Goal: Task Accomplishment & Management: Use online tool/utility

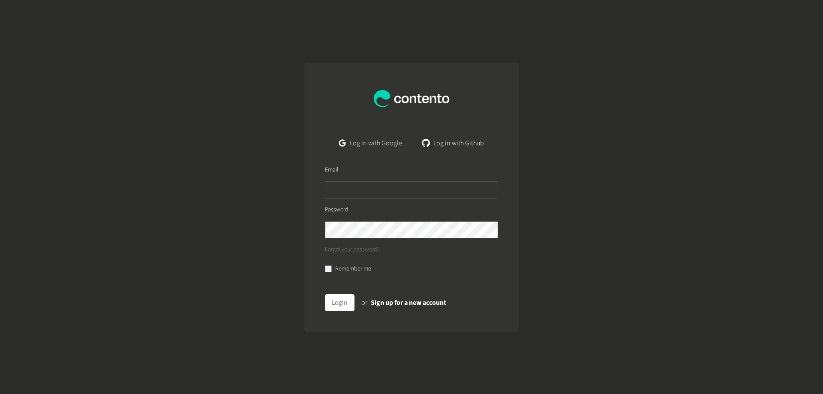
click at [368, 144] on link "Log in with Google" at bounding box center [370, 143] width 77 height 17
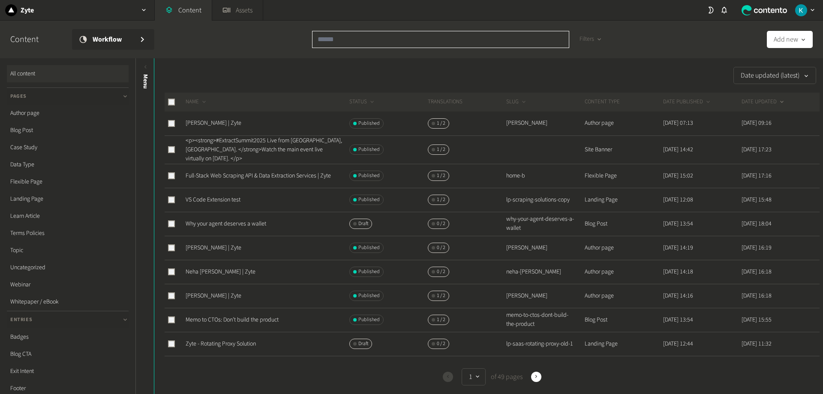
click at [378, 42] on input "text" at bounding box center [440, 39] width 257 height 17
click at [338, 41] on input "text" at bounding box center [440, 39] width 257 height 17
paste input "******"
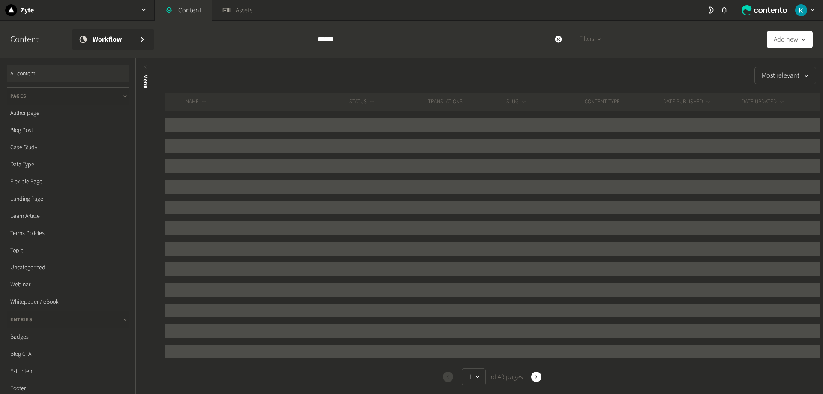
type input "******"
click at [244, 39] on div "Content Workflow ****** Filters Add new" at bounding box center [411, 40] width 823 height 38
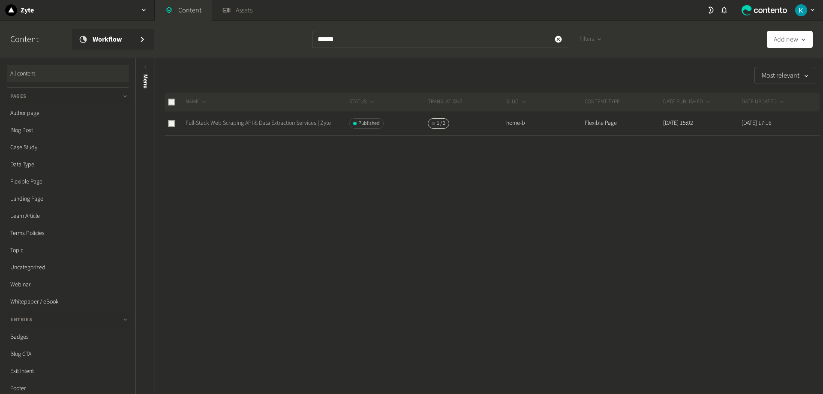
click at [239, 124] on link "Full-Stack Web Scraping API & Data Extraction Services | Zyte" at bounding box center [258, 123] width 145 height 9
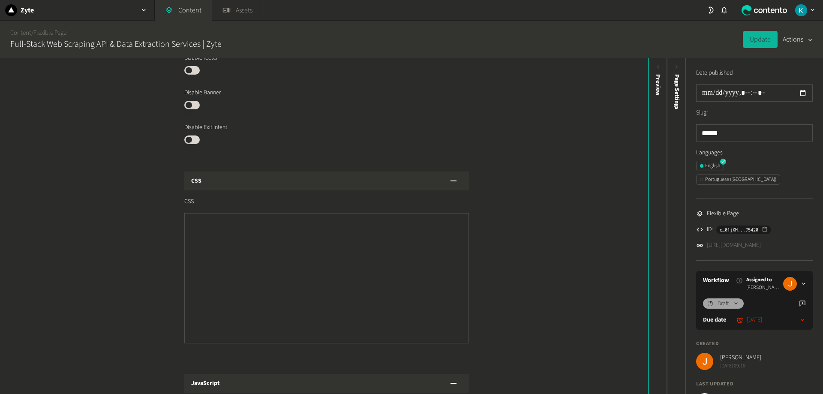
scroll to position [1531, 0]
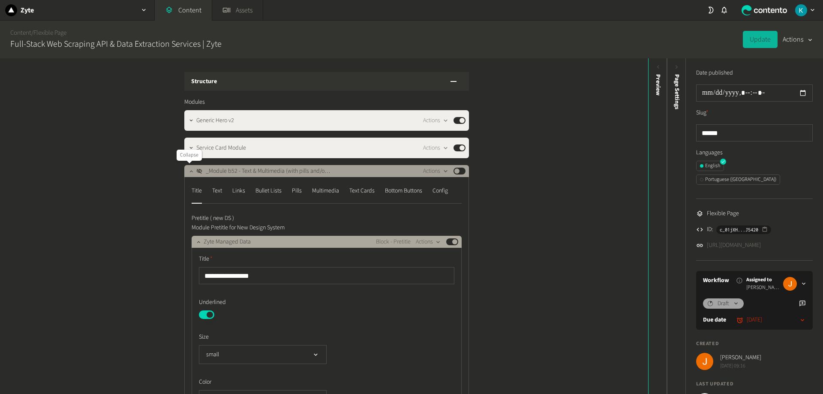
click at [190, 167] on button "button" at bounding box center [191, 170] width 10 height 10
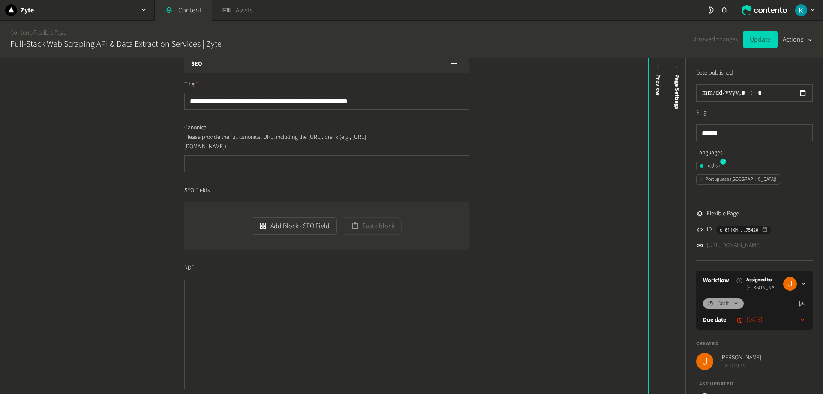
scroll to position [129, 0]
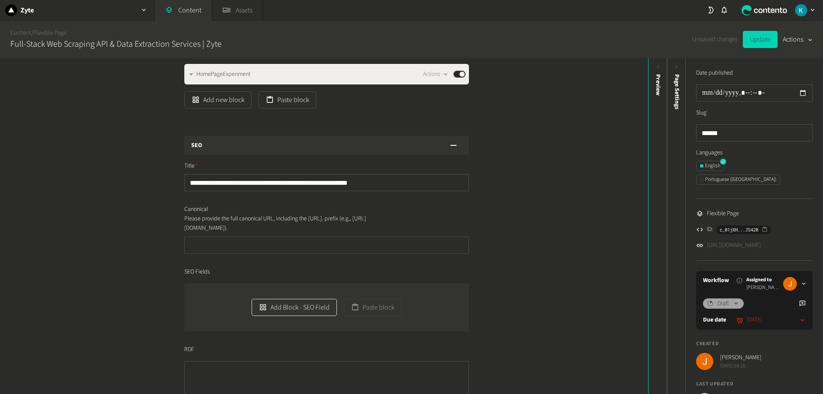
click at [276, 305] on button "Add Block - SEO Field" at bounding box center [294, 307] width 85 height 17
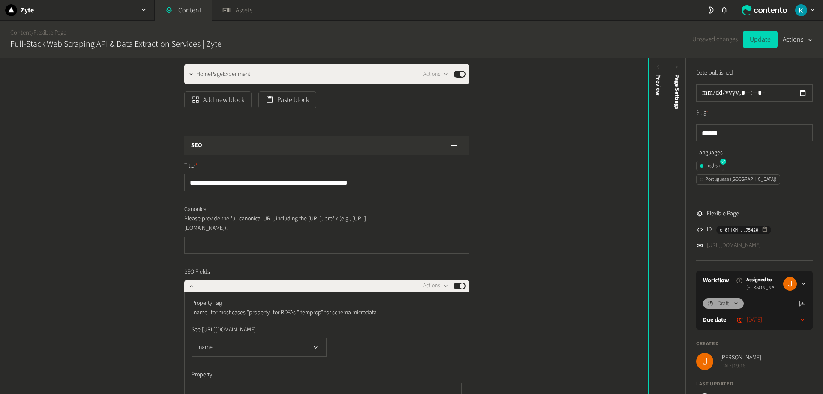
scroll to position [313, 0]
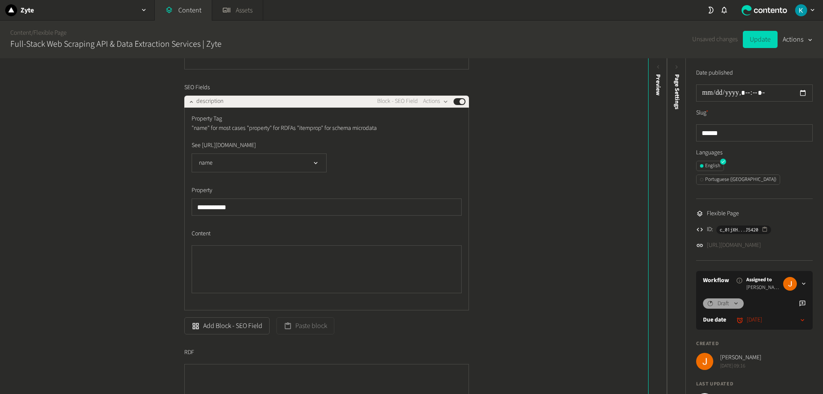
type input "**********"
click at [266, 282] on textarea "Content" at bounding box center [327, 269] width 270 height 48
click at [277, 280] on textarea "Content" at bounding box center [327, 269] width 270 height 48
paste textarea "**********"
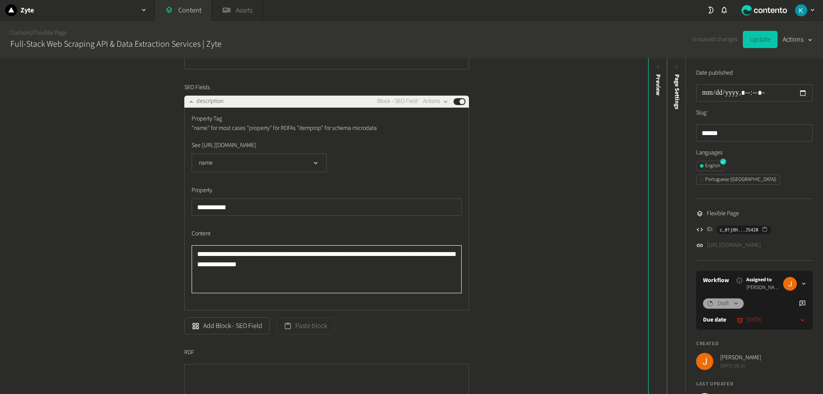
type textarea "**********"
click at [762, 43] on button "Update" at bounding box center [760, 39] width 35 height 17
click at [442, 104] on icon "button" at bounding box center [445, 101] width 7 height 7
click at [449, 165] on button "Delete" at bounding box center [449, 168] width 57 height 16
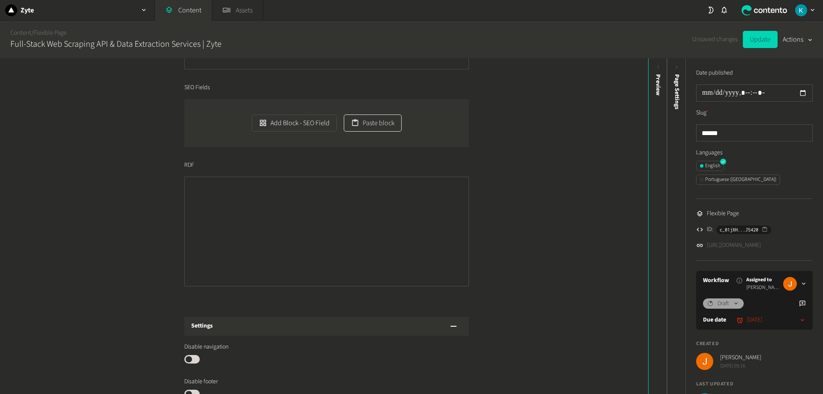
click at [371, 124] on button "Paste block" at bounding box center [373, 123] width 58 height 17
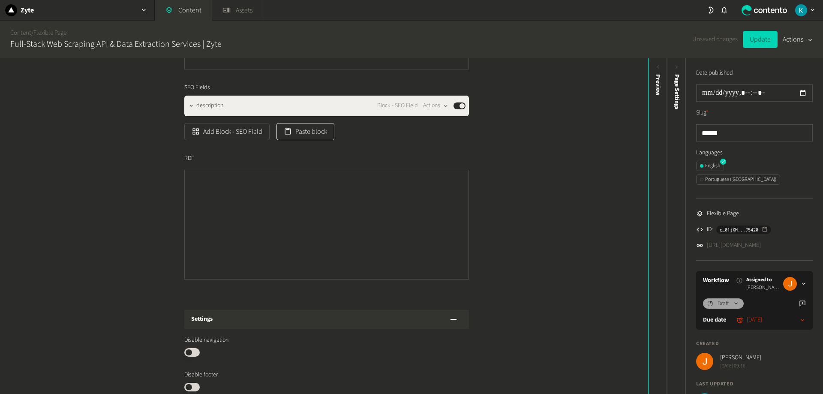
click at [300, 130] on button "Paste block" at bounding box center [306, 131] width 58 height 17
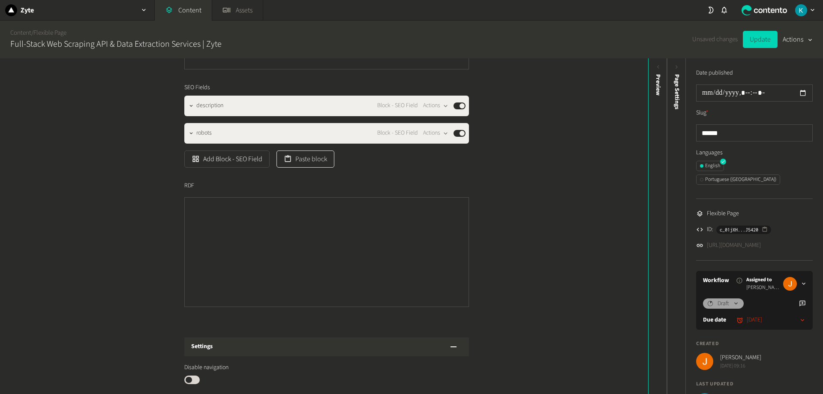
click at [305, 163] on button "Paste block" at bounding box center [306, 159] width 58 height 17
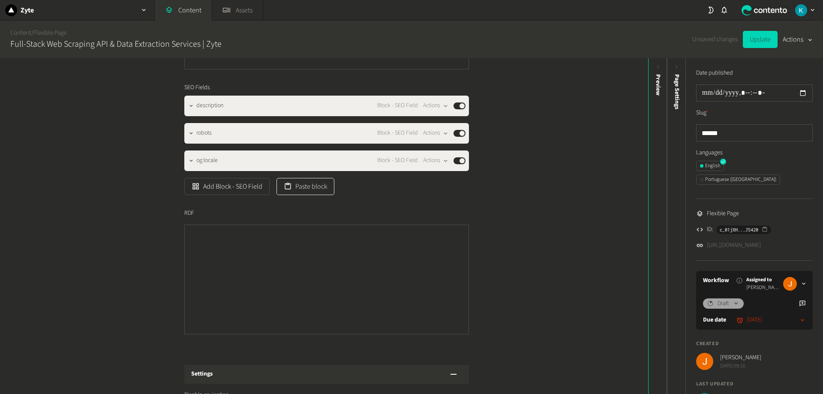
click at [305, 192] on button "Paste block" at bounding box center [306, 186] width 58 height 17
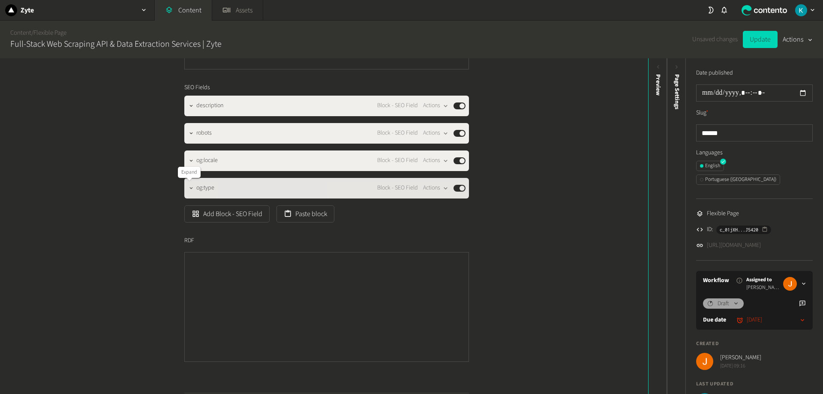
click at [188, 188] on icon "button" at bounding box center [191, 188] width 6 height 6
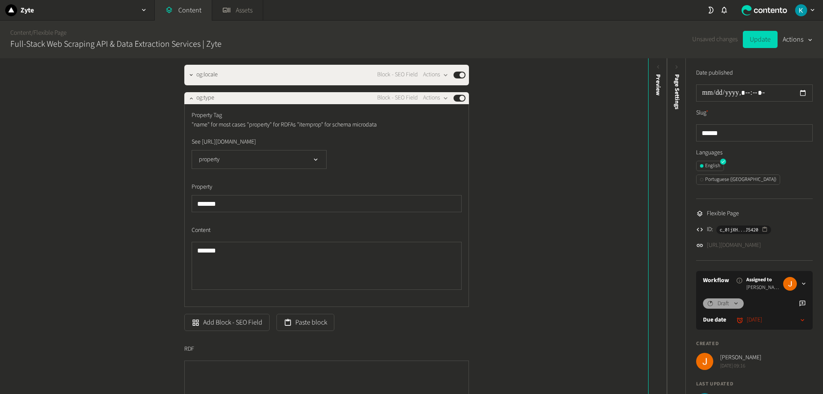
scroll to position [356, 0]
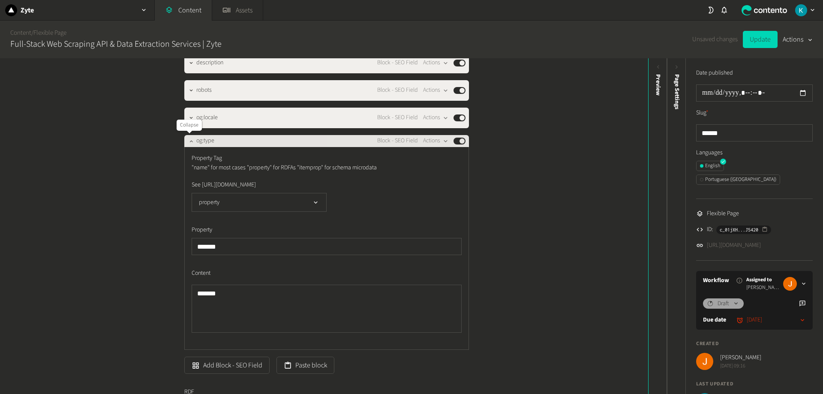
click at [191, 141] on icon "button" at bounding box center [191, 141] width 6 height 6
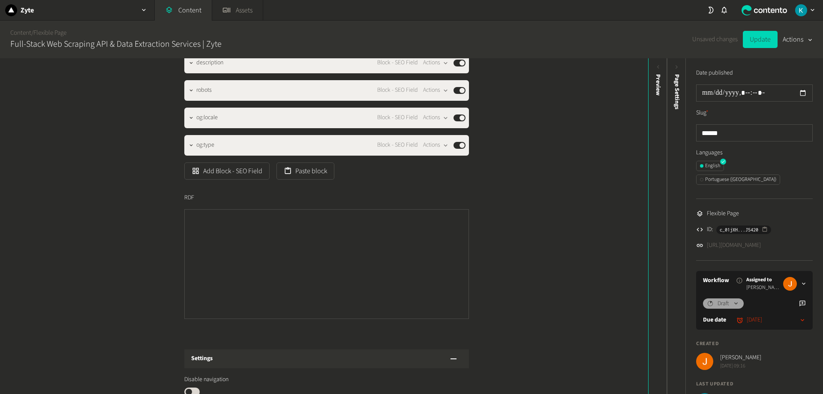
click at [305, 180] on div "**********" at bounding box center [326, 128] width 285 height 388
click at [305, 176] on button "Paste block" at bounding box center [306, 171] width 58 height 17
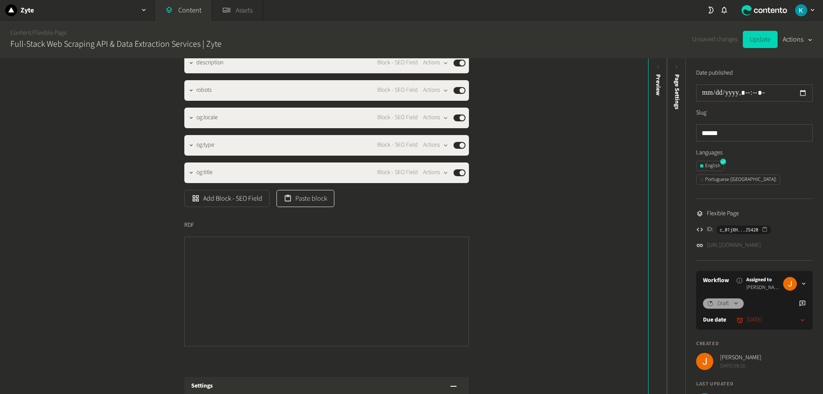
click at [325, 204] on button "Paste block" at bounding box center [306, 198] width 58 height 17
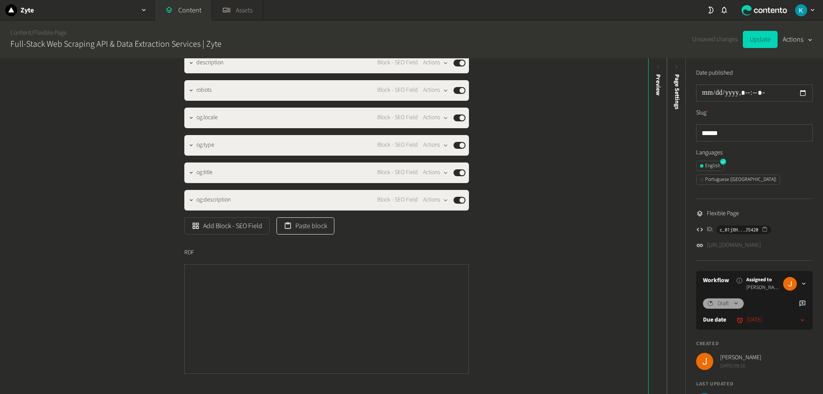
click at [318, 230] on button "Paste block" at bounding box center [306, 225] width 58 height 17
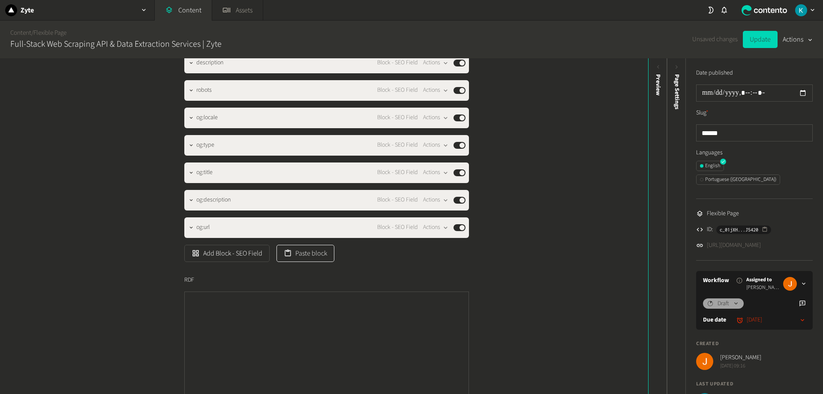
click at [312, 256] on button "Paste block" at bounding box center [306, 253] width 58 height 17
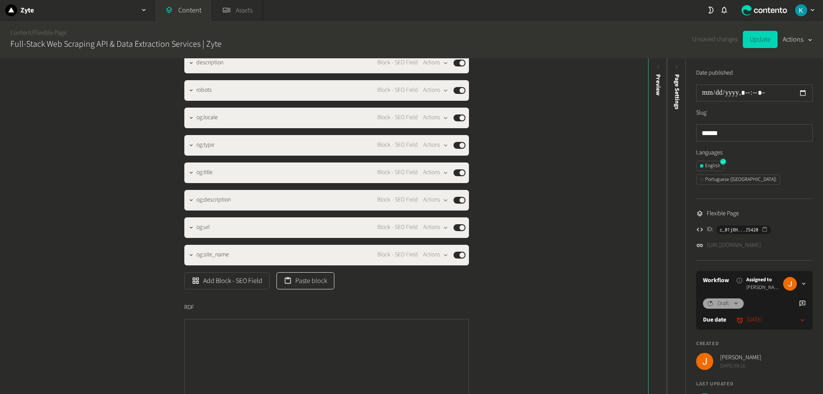
click at [311, 285] on button "Paste block" at bounding box center [306, 280] width 58 height 17
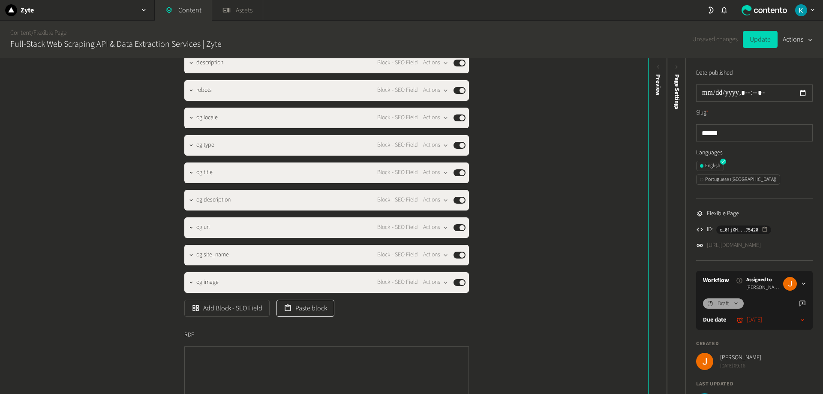
click at [317, 309] on button "Paste block" at bounding box center [306, 308] width 58 height 17
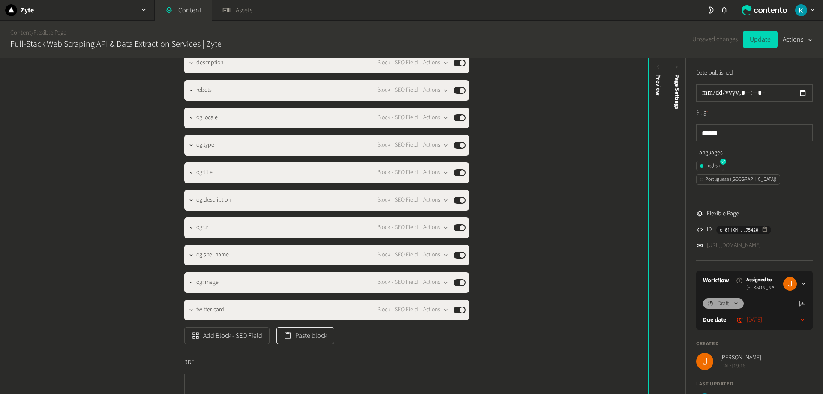
click at [305, 332] on button "Paste block" at bounding box center [306, 335] width 58 height 17
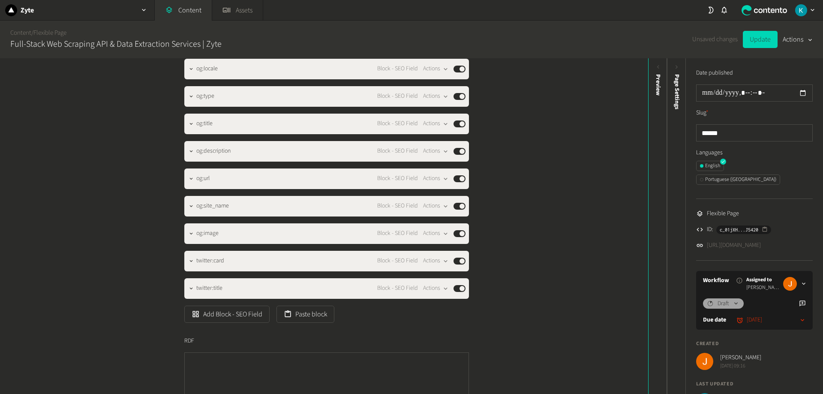
scroll to position [485, 0]
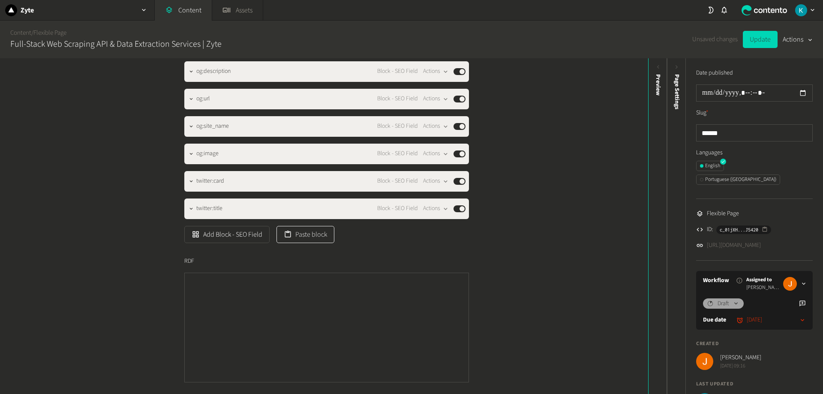
click at [320, 238] on button "Paste block" at bounding box center [306, 234] width 58 height 17
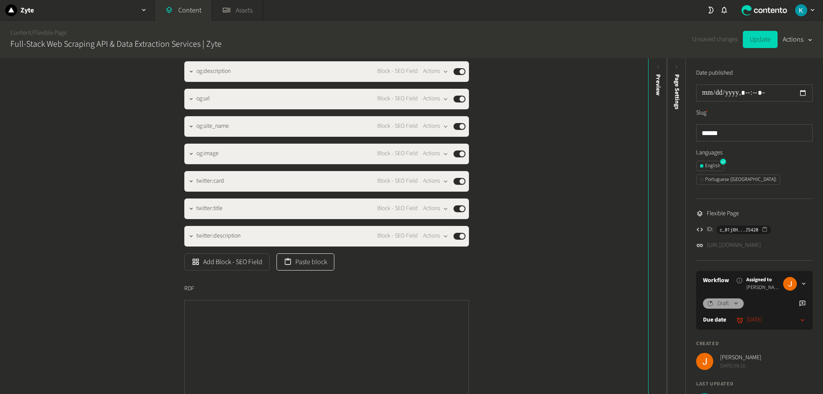
click at [301, 262] on button "Paste block" at bounding box center [306, 261] width 58 height 17
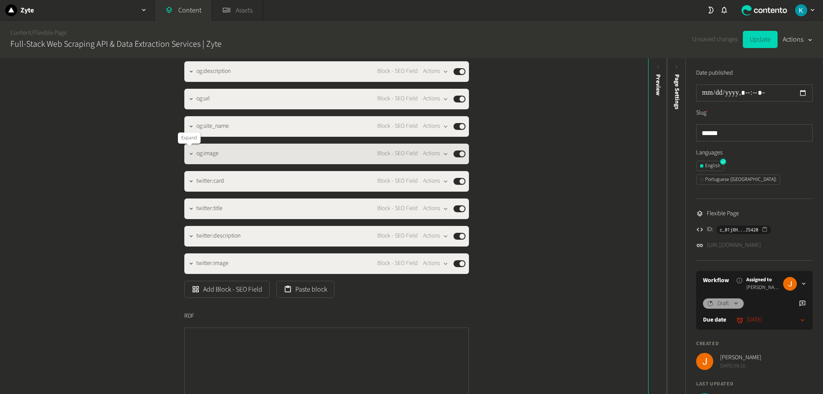
click at [189, 153] on icon "button" at bounding box center [191, 154] width 6 height 6
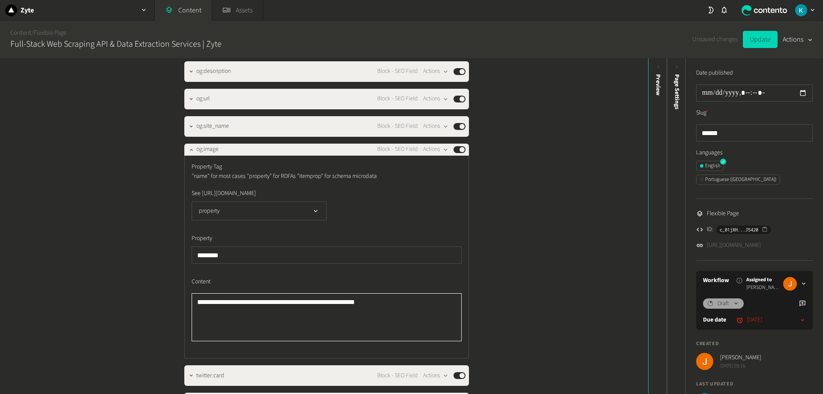
drag, startPoint x: 390, startPoint y: 322, endPoint x: 81, endPoint y: 305, distance: 309.3
click at [82, 305] on div "**********" at bounding box center [324, 226] width 648 height 336
click at [394, 323] on textarea "**********" at bounding box center [327, 317] width 270 height 48
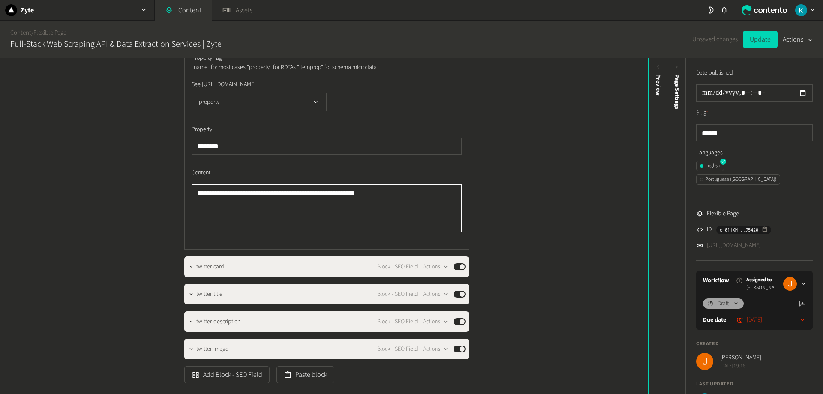
scroll to position [528, 0]
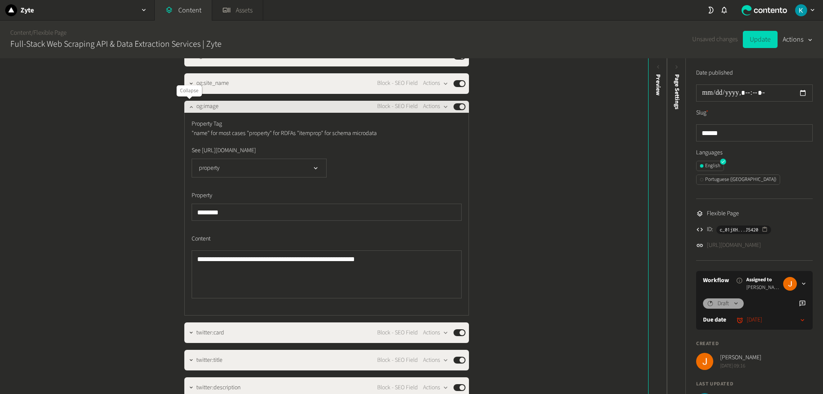
click at [190, 109] on icon "button" at bounding box center [191, 107] width 6 height 6
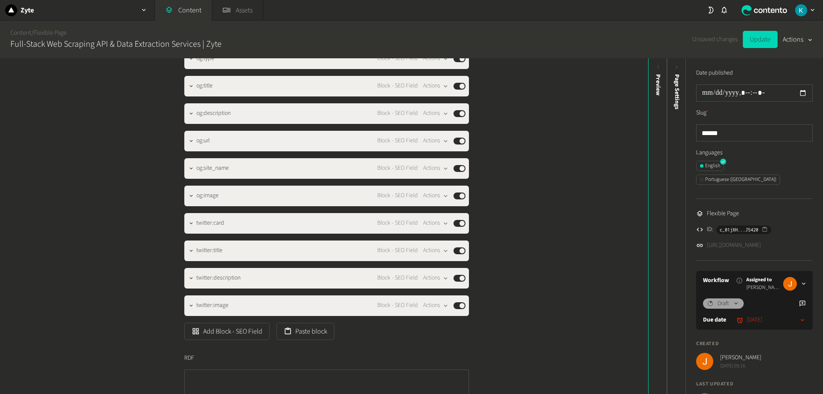
scroll to position [442, 0]
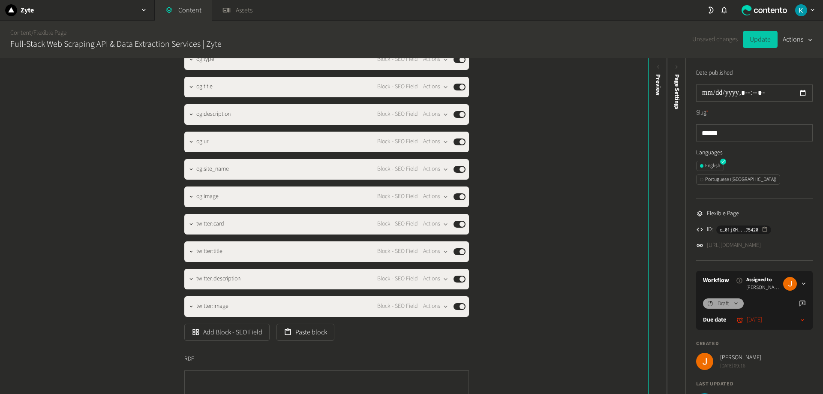
click at [769, 40] on button "Update" at bounding box center [760, 39] width 35 height 17
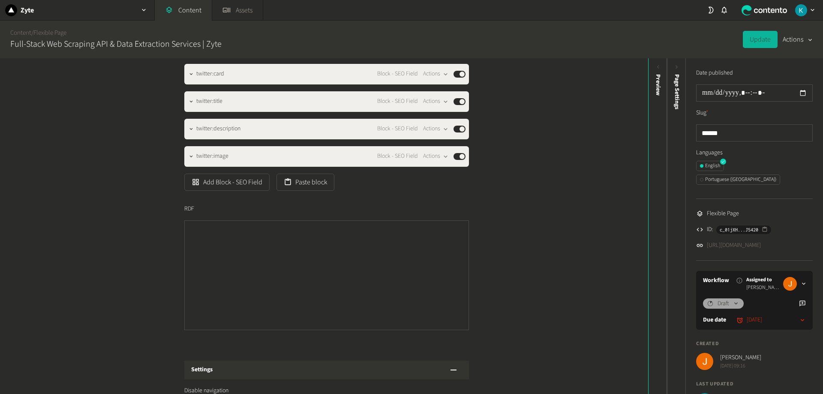
scroll to position [656, 0]
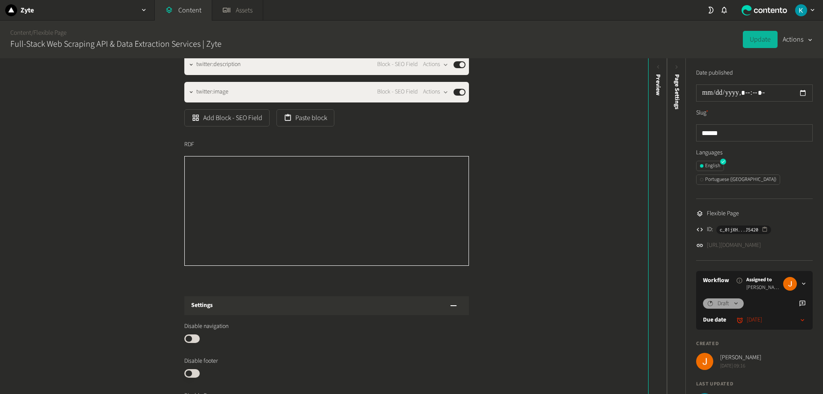
click at [352, 208] on textarea "RDF" at bounding box center [326, 211] width 285 height 110
paste textarea "**********"
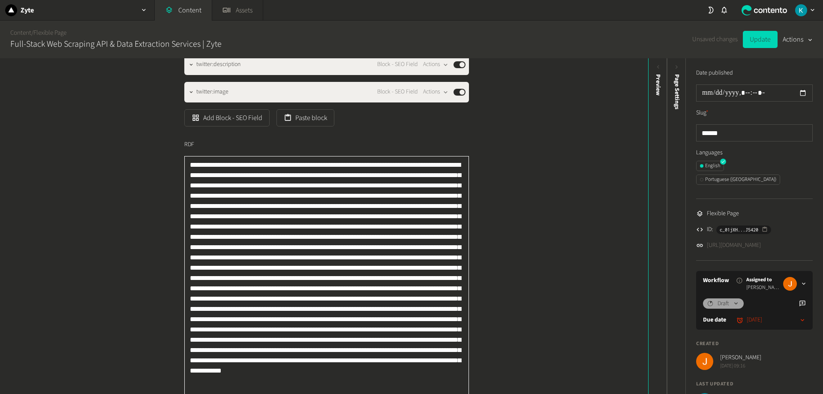
scroll to position [710, 0]
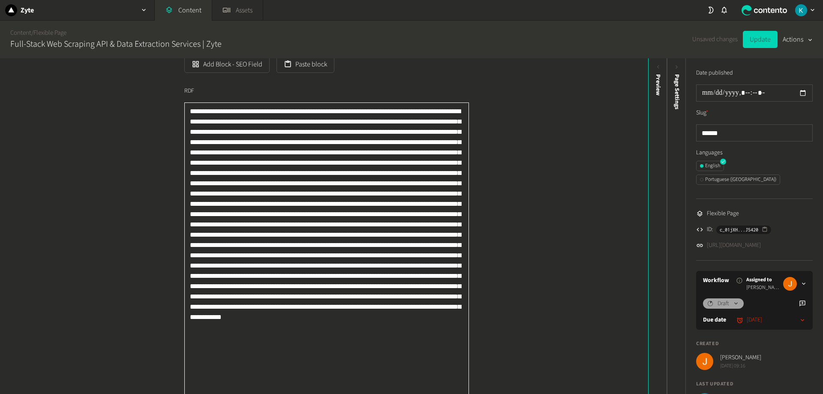
type textarea "**********"
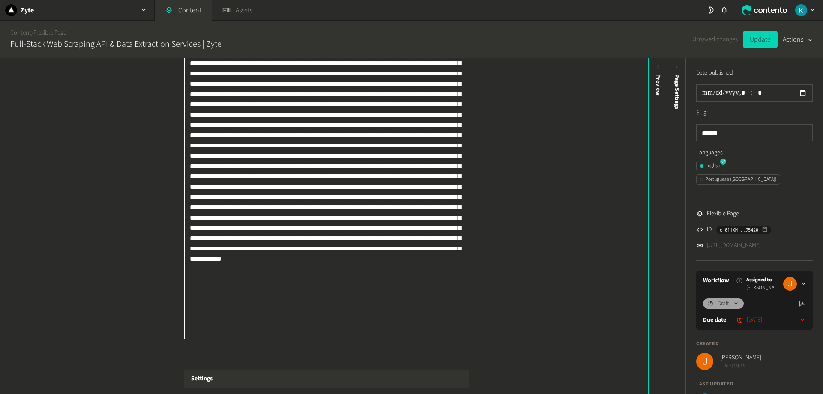
scroll to position [753, 0]
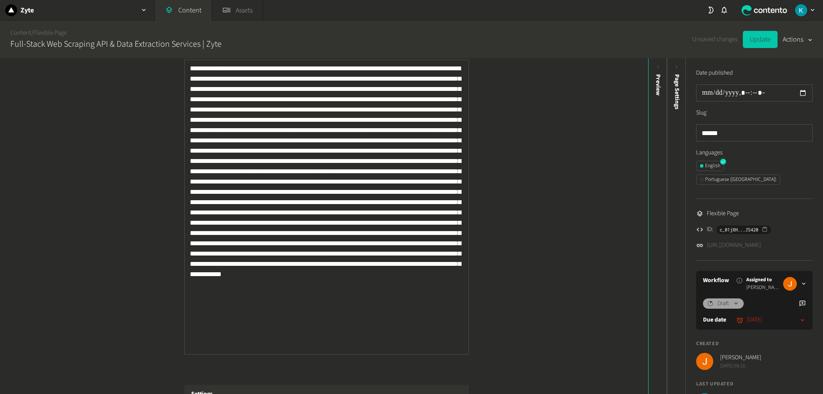
click at [757, 37] on button "Update" at bounding box center [760, 39] width 35 height 17
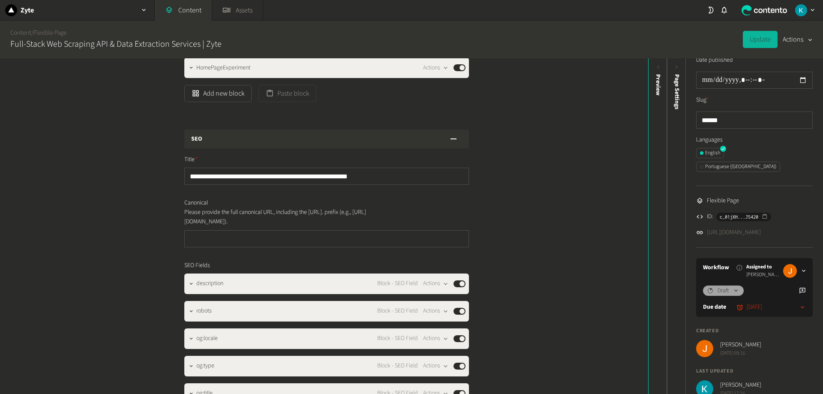
scroll to position [0, 0]
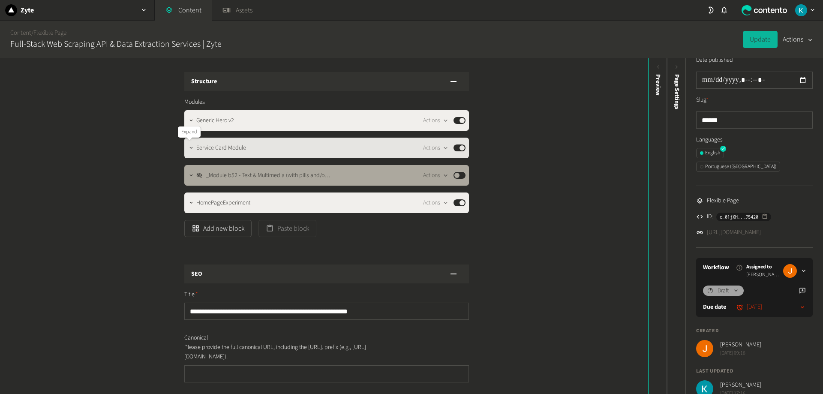
click at [189, 145] on icon "button" at bounding box center [191, 148] width 6 height 6
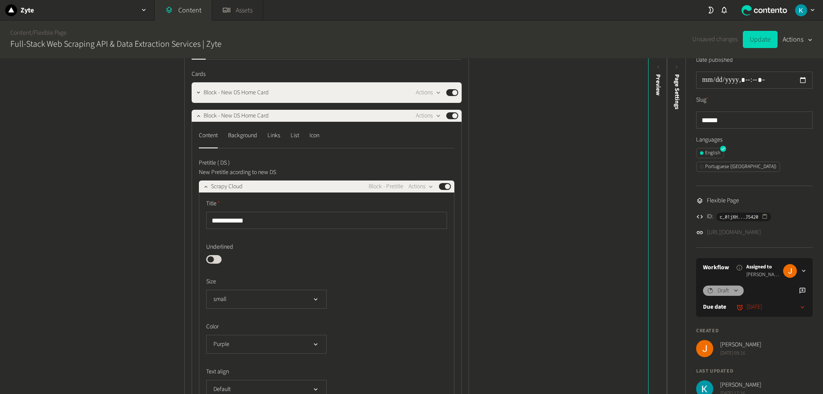
scroll to position [129, 0]
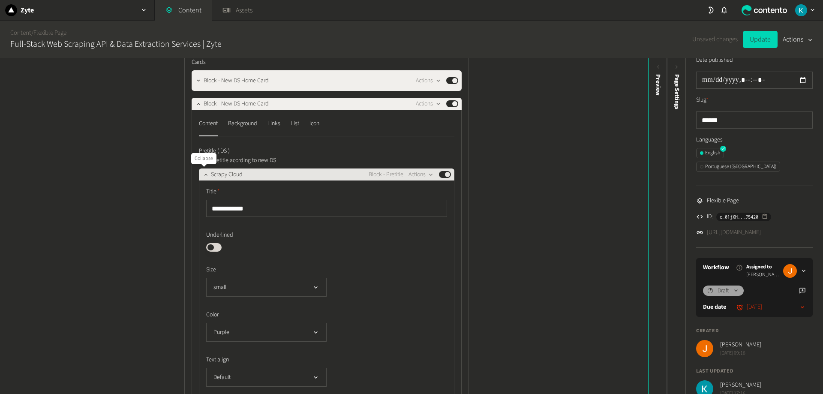
click at [203, 175] on icon "button" at bounding box center [206, 175] width 6 height 6
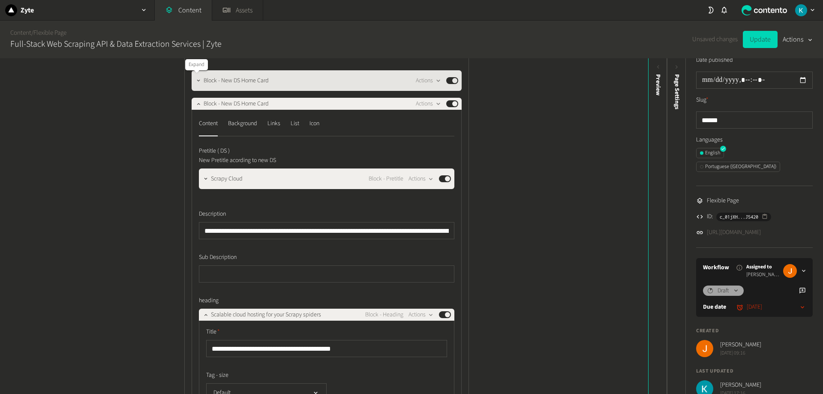
click at [197, 81] on icon "button" at bounding box center [198, 80] width 3 height 2
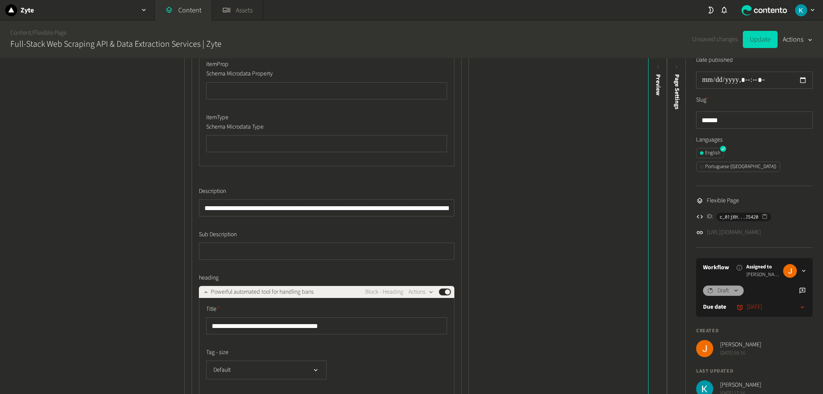
scroll to position [600, 0]
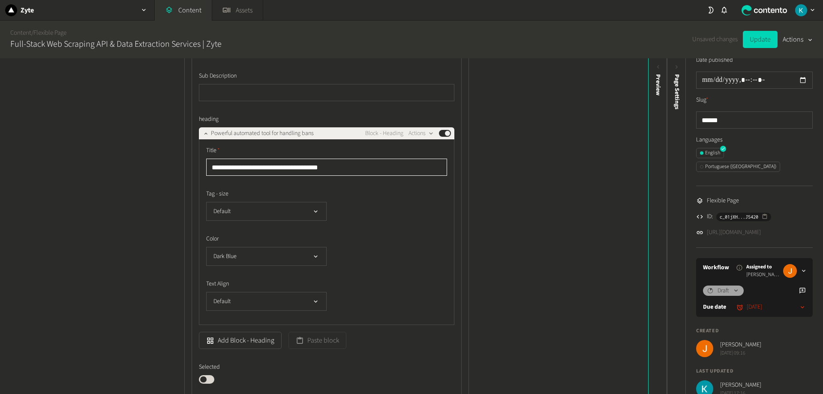
click at [347, 167] on input "**********" at bounding box center [326, 167] width 241 height 17
drag, startPoint x: 347, startPoint y: 167, endPoint x: 286, endPoint y: 172, distance: 61.5
click at [286, 172] on input "**********" at bounding box center [326, 167] width 241 height 17
type input "**********"
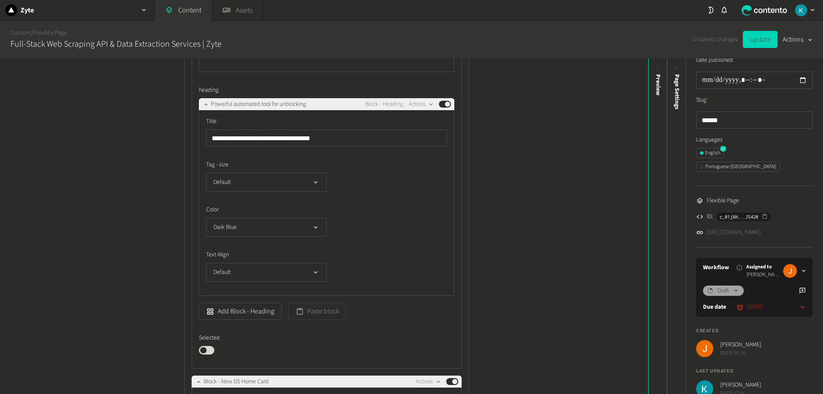
scroll to position [643, 0]
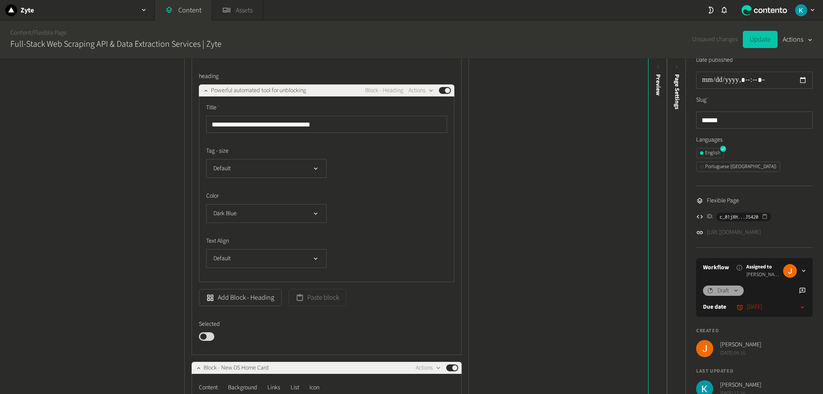
click at [754, 36] on button "Update" at bounding box center [760, 39] width 35 height 17
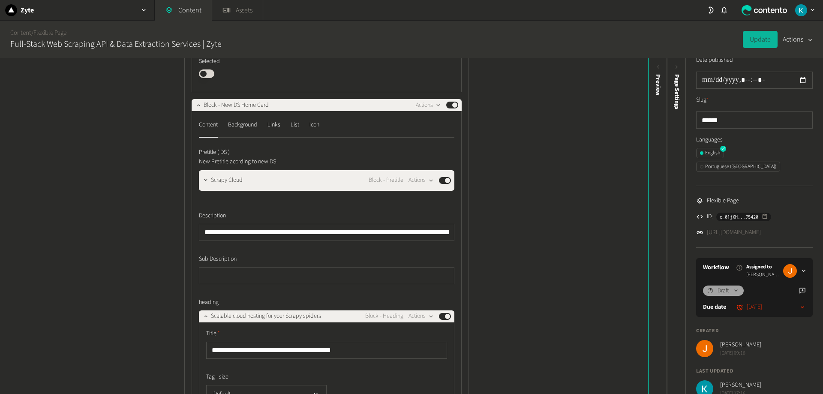
scroll to position [944, 0]
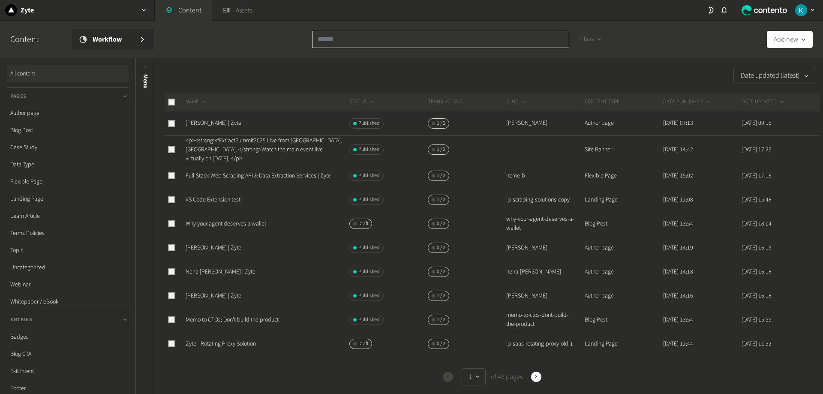
click at [349, 41] on input "text" at bounding box center [440, 39] width 257 height 17
click at [34, 184] on link "Flexible Page" at bounding box center [68, 181] width 122 height 17
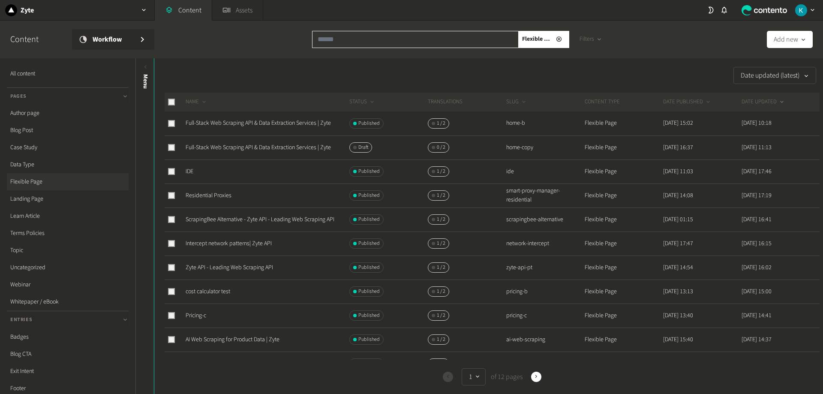
click at [332, 45] on input "text" at bounding box center [415, 39] width 207 height 17
click at [253, 71] on div "Date updated (latest)" at bounding box center [487, 75] width 666 height 17
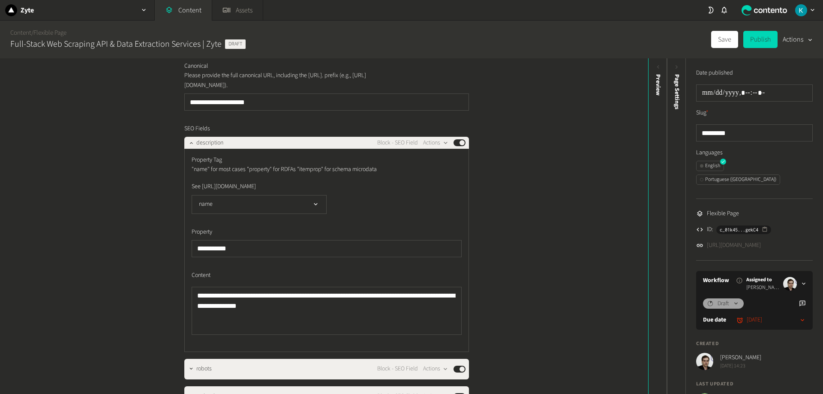
scroll to position [772, 0]
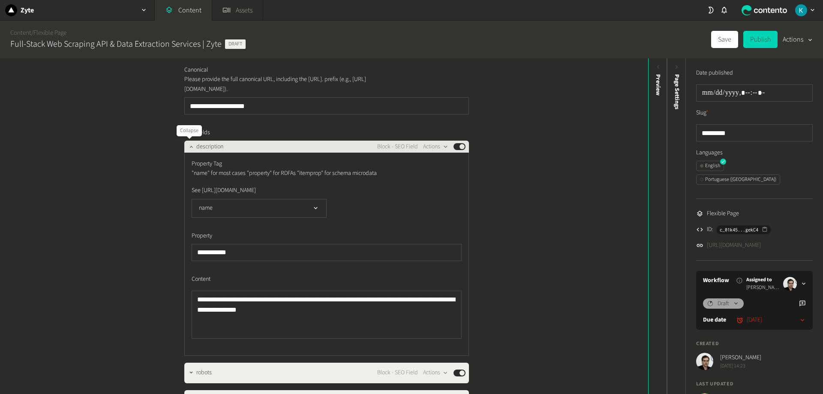
click at [189, 151] on button "button" at bounding box center [191, 146] width 10 height 10
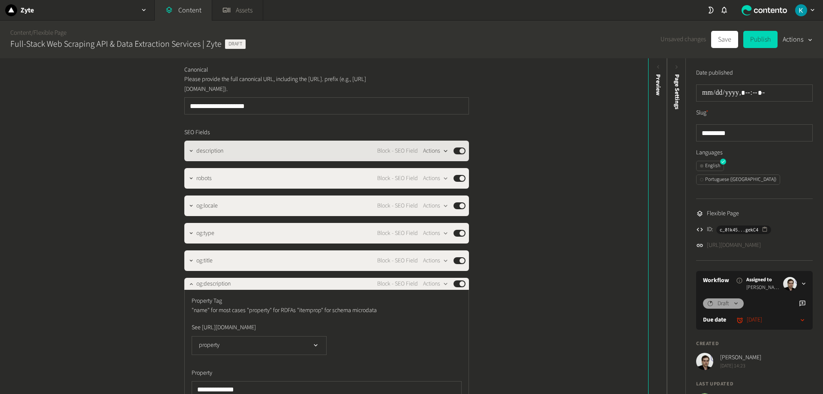
click at [440, 153] on div "button" at bounding box center [445, 151] width 11 height 8
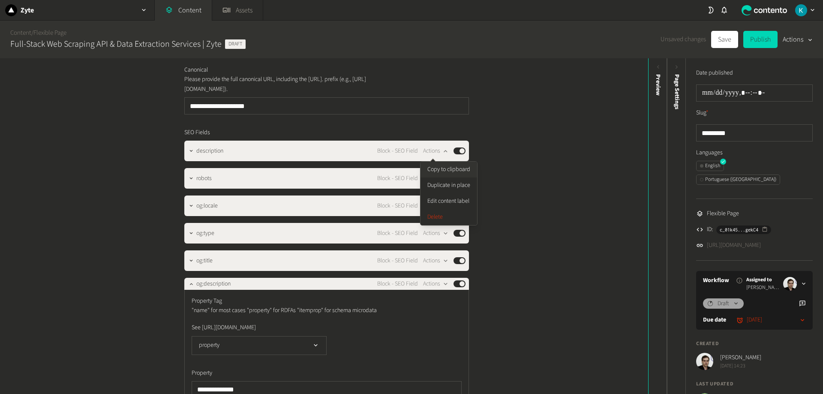
click at [460, 173] on button "Copy to clipboard" at bounding box center [449, 170] width 57 height 16
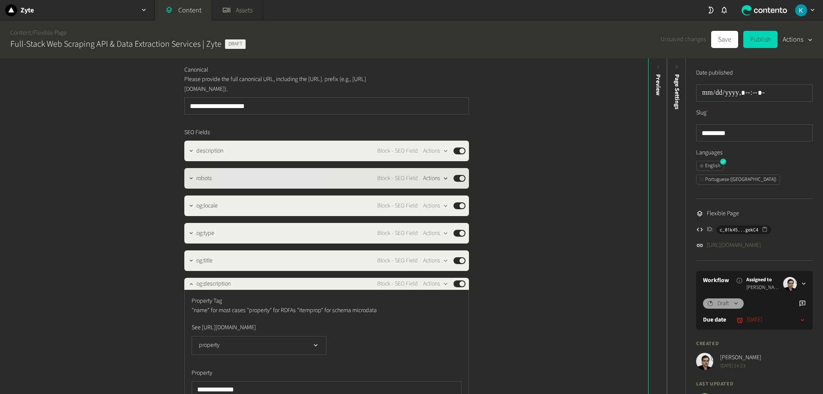
click at [435, 176] on button "Actions" at bounding box center [435, 178] width 25 height 10
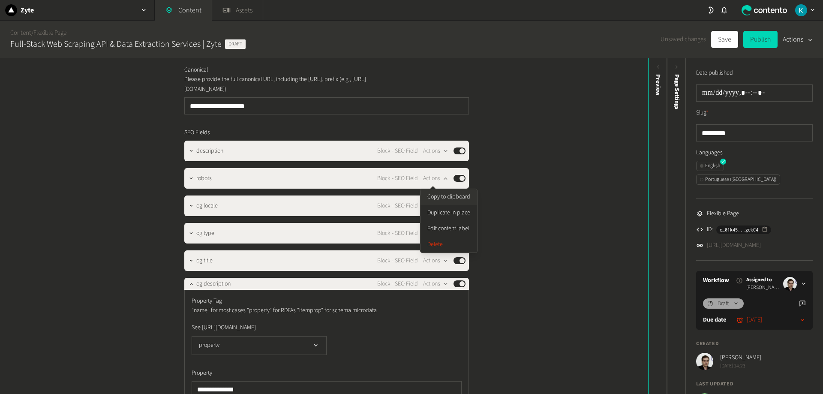
click at [463, 196] on button "Copy to clipboard" at bounding box center [449, 197] width 57 height 16
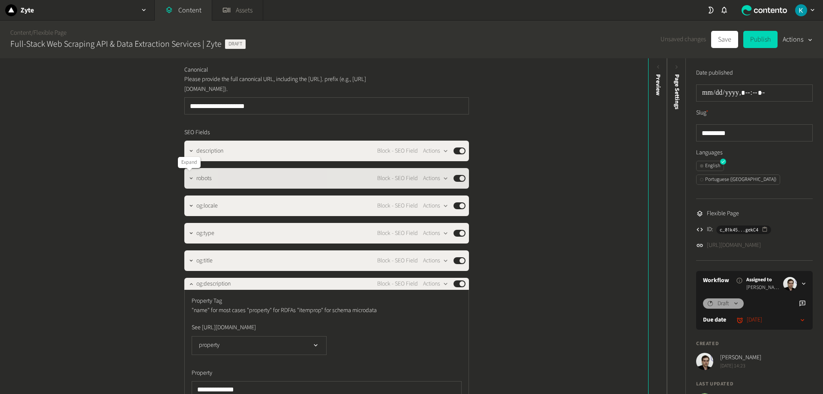
click at [190, 178] on icon "button" at bounding box center [191, 179] width 3 height 2
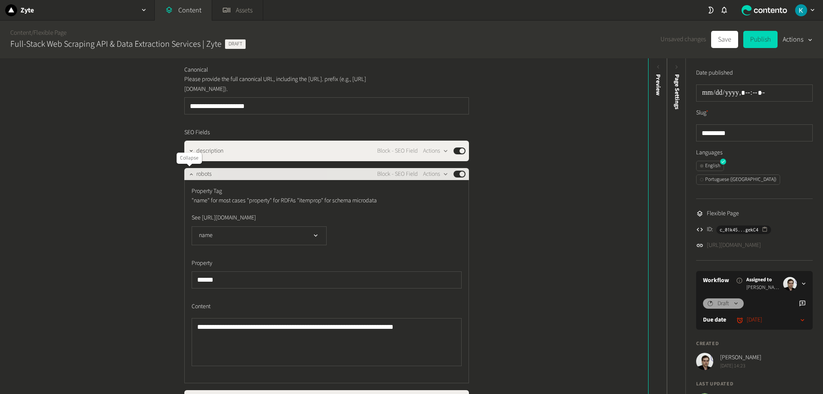
click at [189, 178] on button "button" at bounding box center [191, 173] width 10 height 10
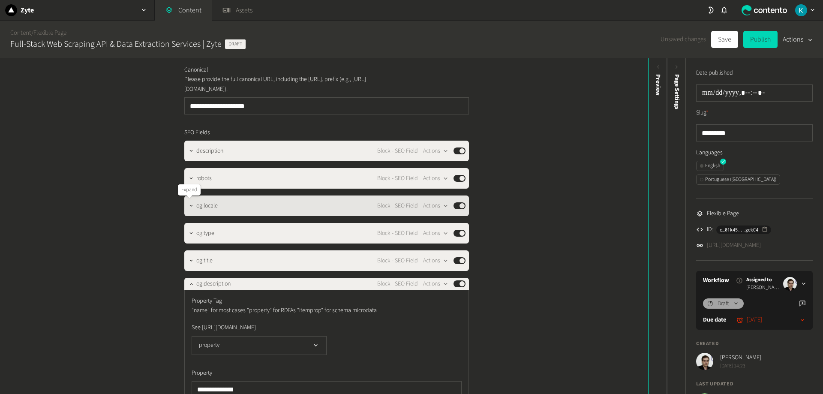
click at [188, 206] on icon "button" at bounding box center [191, 206] width 6 height 6
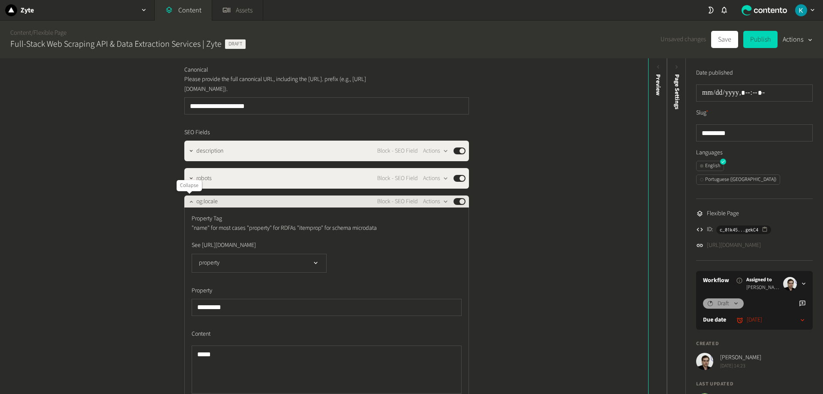
click at [188, 201] on icon "button" at bounding box center [191, 202] width 6 height 6
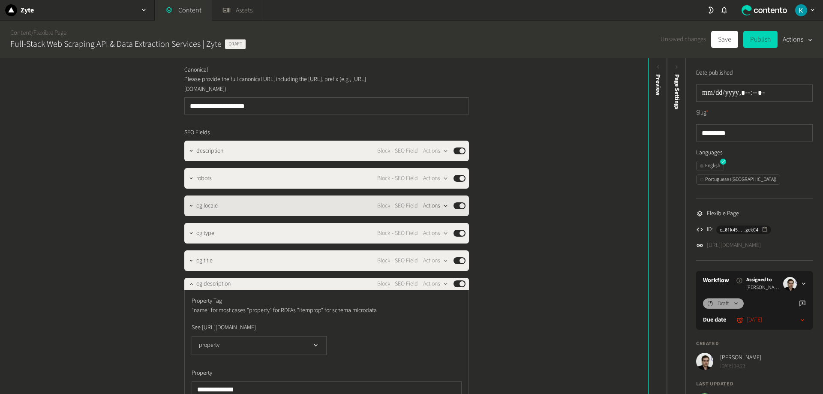
click at [432, 207] on button "Actions" at bounding box center [435, 206] width 25 height 10
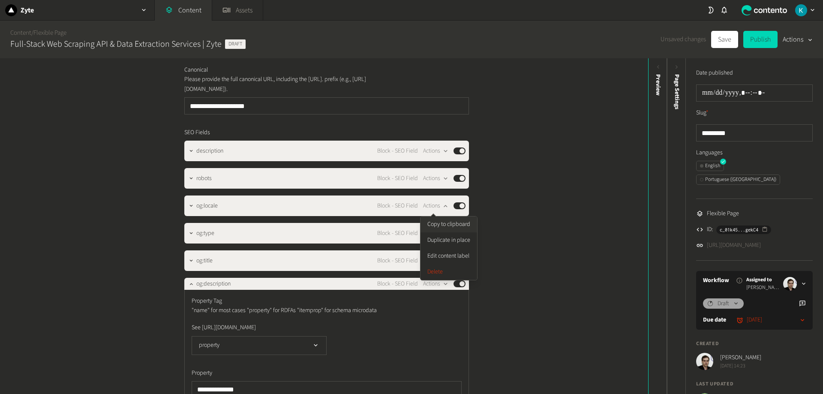
click at [452, 227] on button "Copy to clipboard" at bounding box center [449, 225] width 57 height 16
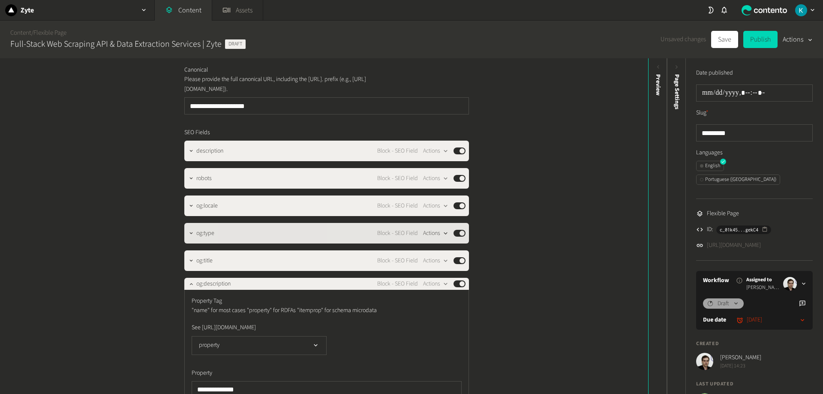
click at [437, 232] on button "Actions" at bounding box center [435, 233] width 25 height 10
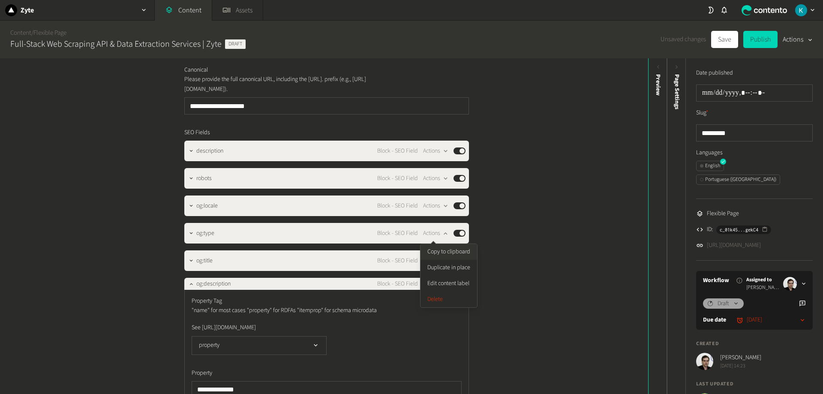
click at [467, 253] on button "Copy to clipboard" at bounding box center [449, 252] width 57 height 16
click at [188, 283] on icon "button" at bounding box center [191, 284] width 6 height 6
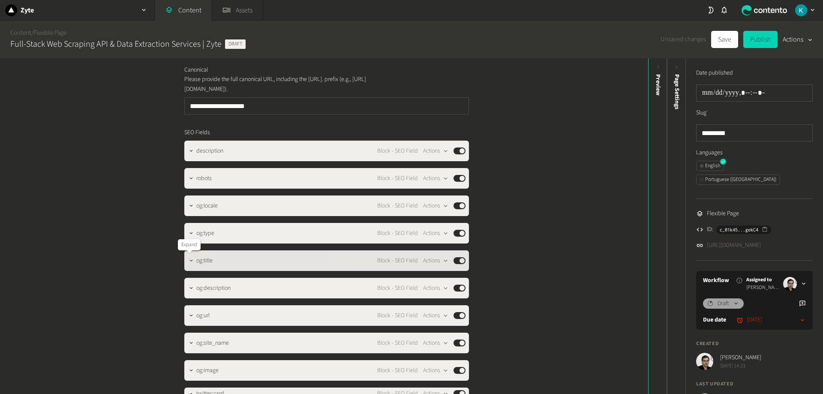
click at [188, 260] on icon "button" at bounding box center [191, 261] width 6 height 6
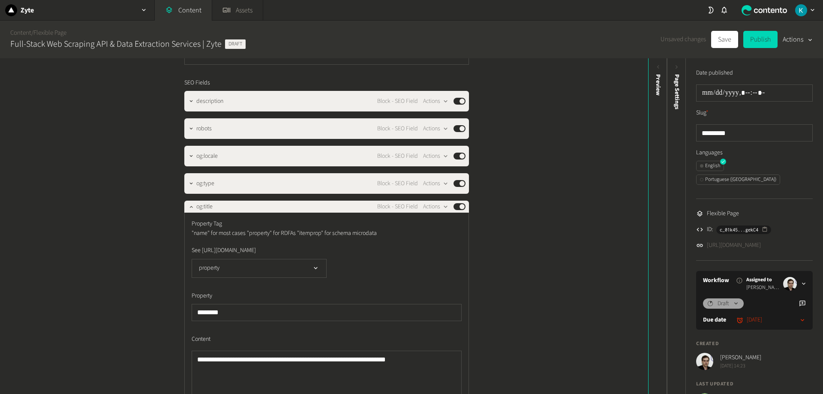
scroll to position [815, 0]
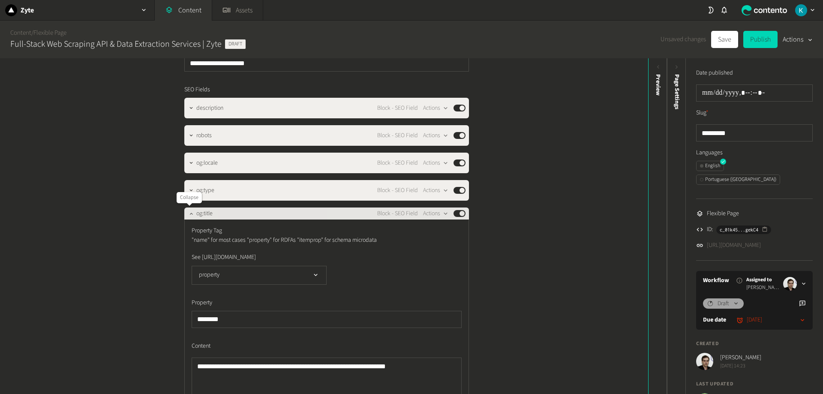
click at [190, 214] on icon "button" at bounding box center [191, 214] width 3 height 2
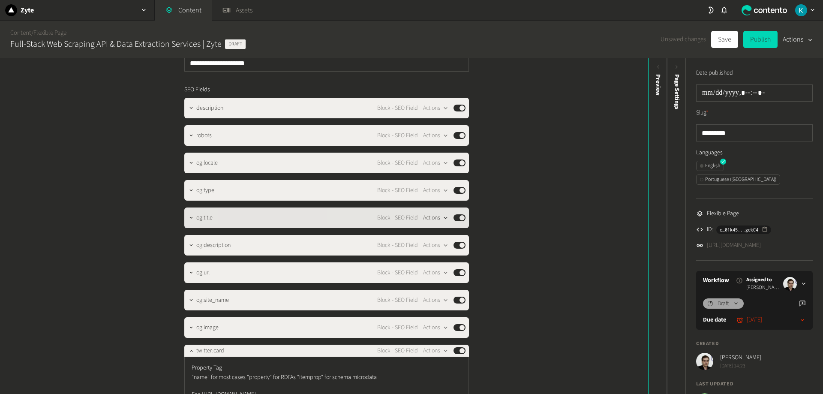
click at [435, 218] on button "Actions" at bounding box center [435, 218] width 25 height 10
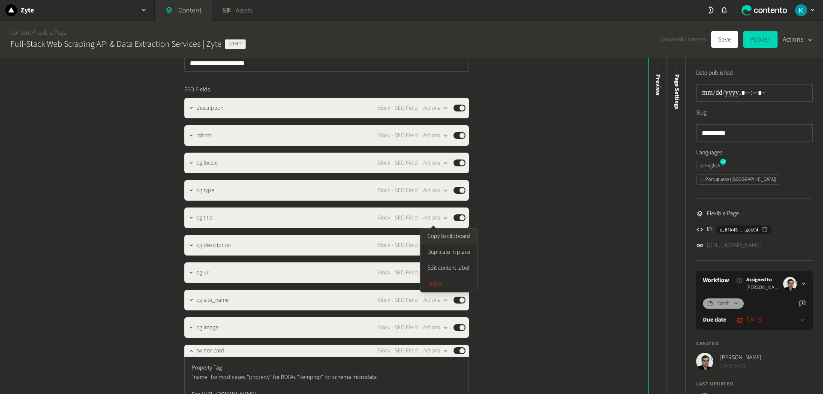
click at [455, 238] on button "Copy to clipboard" at bounding box center [449, 237] width 57 height 16
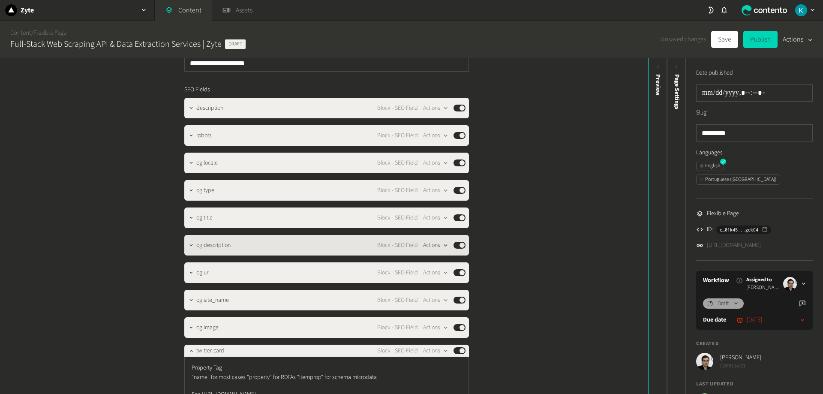
click at [436, 248] on button "Actions" at bounding box center [435, 245] width 25 height 10
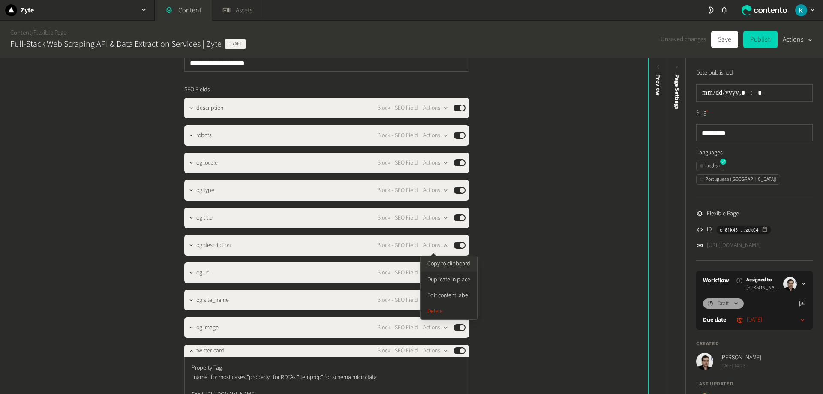
click at [444, 266] on button "Copy to clipboard" at bounding box center [449, 264] width 57 height 16
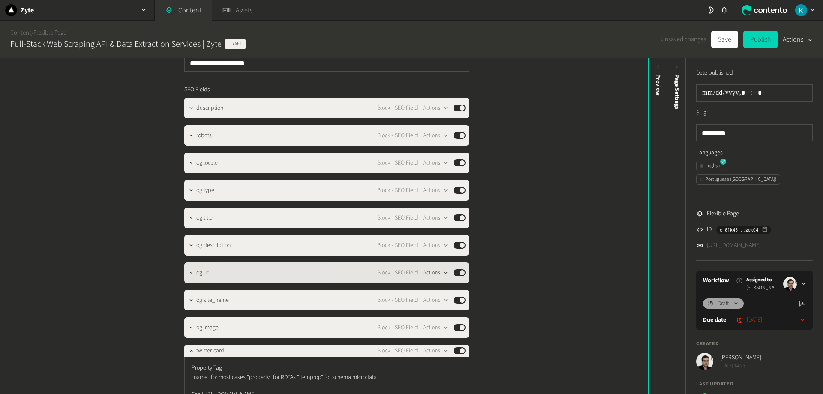
click at [428, 271] on button "Actions" at bounding box center [435, 273] width 25 height 10
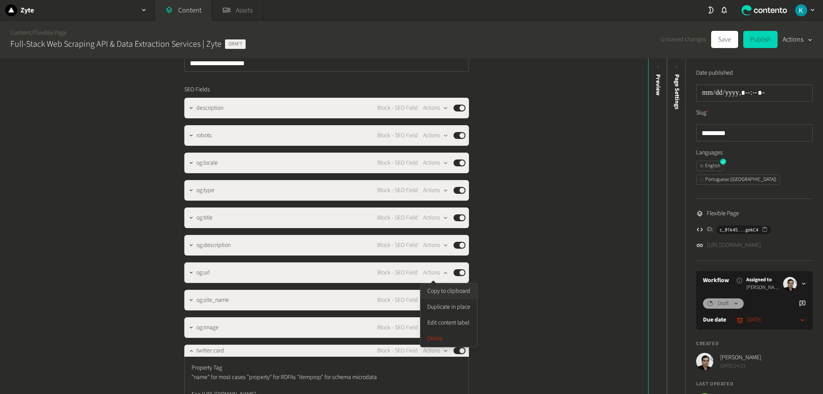
click at [457, 289] on button "Copy to clipboard" at bounding box center [449, 292] width 57 height 16
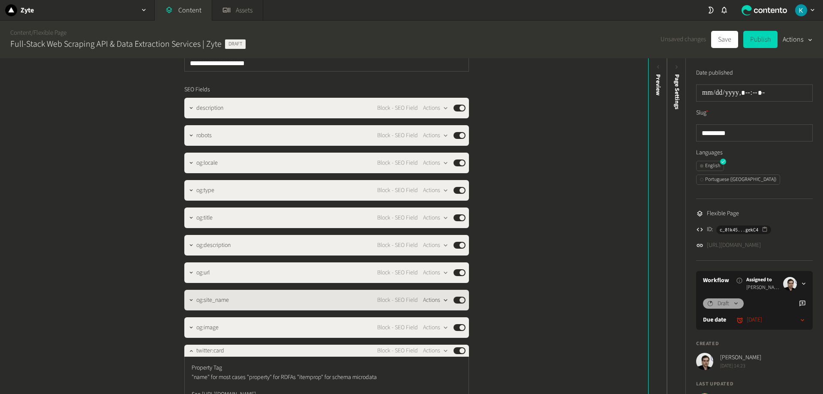
click at [437, 299] on button "Actions" at bounding box center [435, 300] width 25 height 10
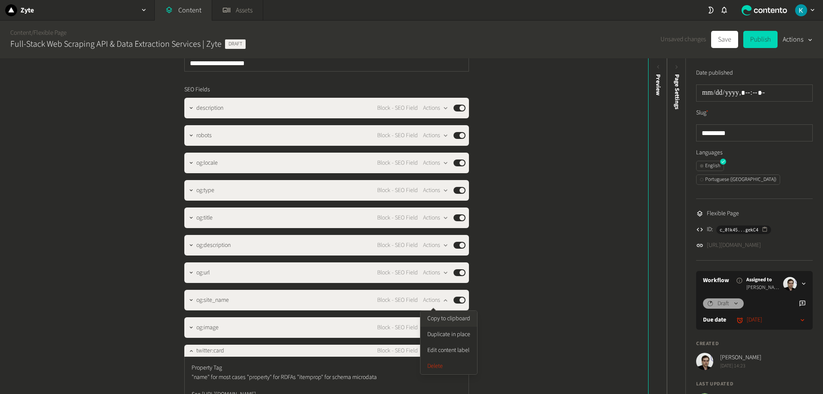
click at [457, 321] on button "Copy to clipboard" at bounding box center [449, 319] width 57 height 16
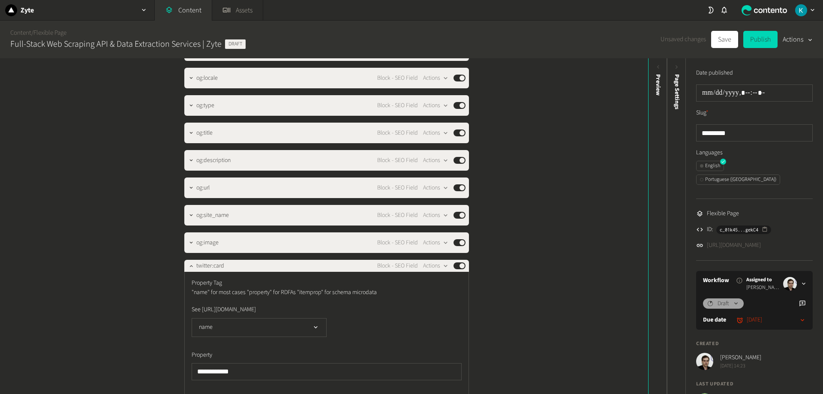
scroll to position [944, 0]
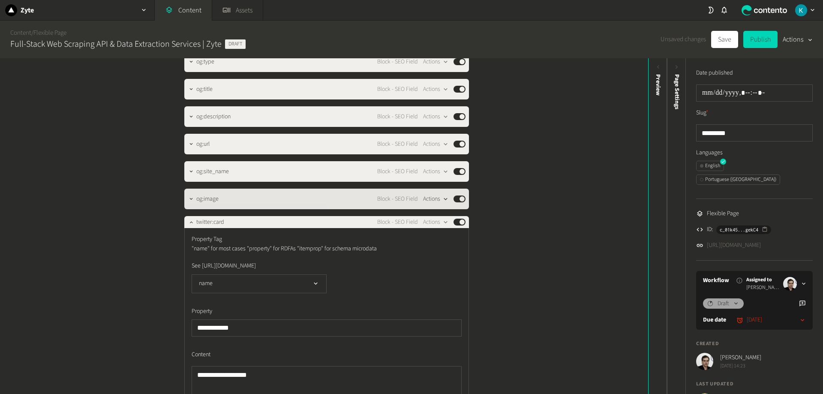
click at [436, 202] on button "Actions" at bounding box center [435, 199] width 25 height 10
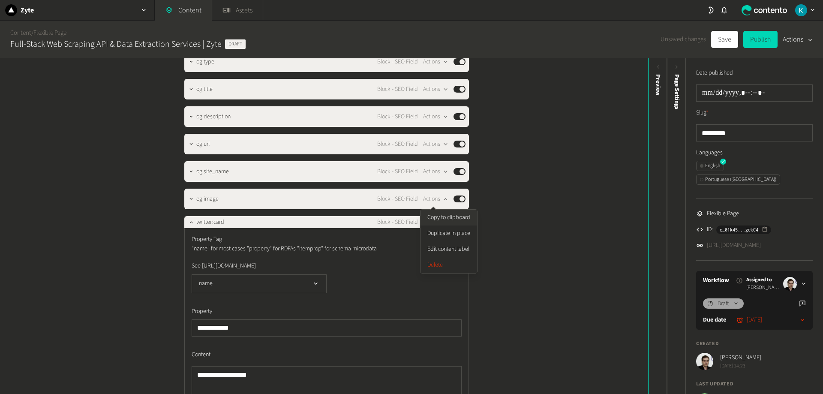
click at [457, 219] on button "Copy to clipboard" at bounding box center [449, 218] width 57 height 16
click at [191, 220] on icon "button" at bounding box center [191, 222] width 6 height 6
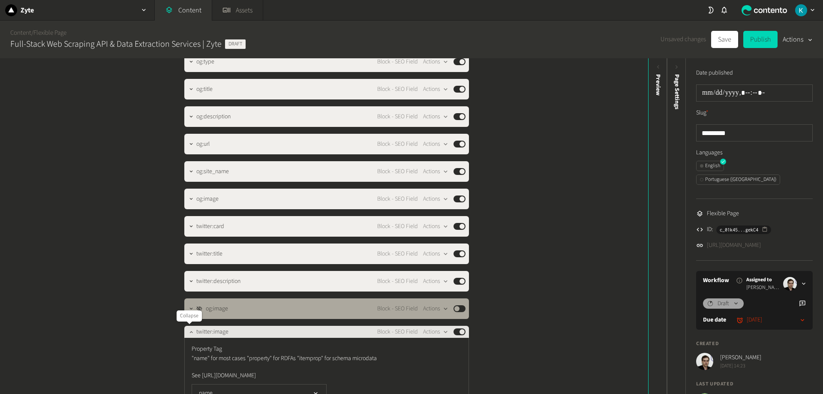
click at [187, 335] on button "button" at bounding box center [191, 331] width 10 height 10
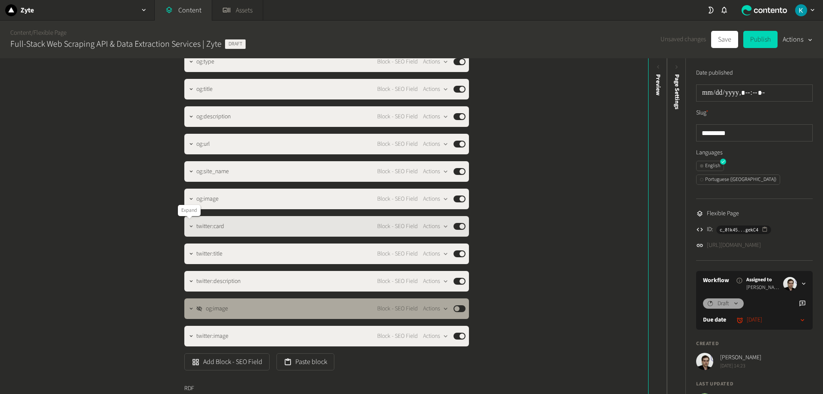
click at [190, 222] on button "button" at bounding box center [191, 225] width 10 height 10
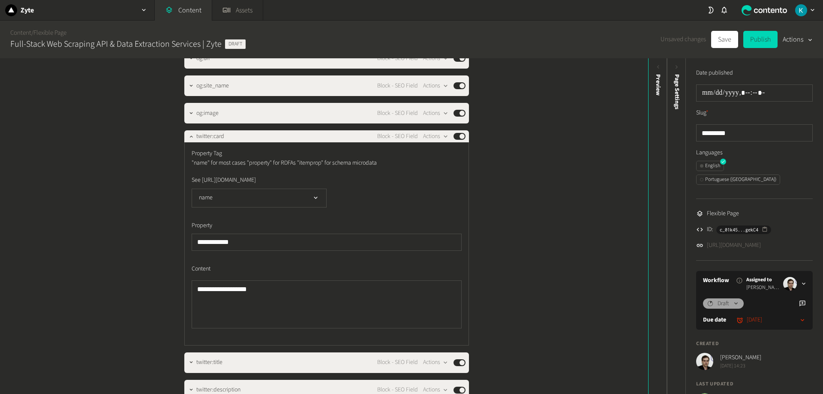
scroll to position [986, 0]
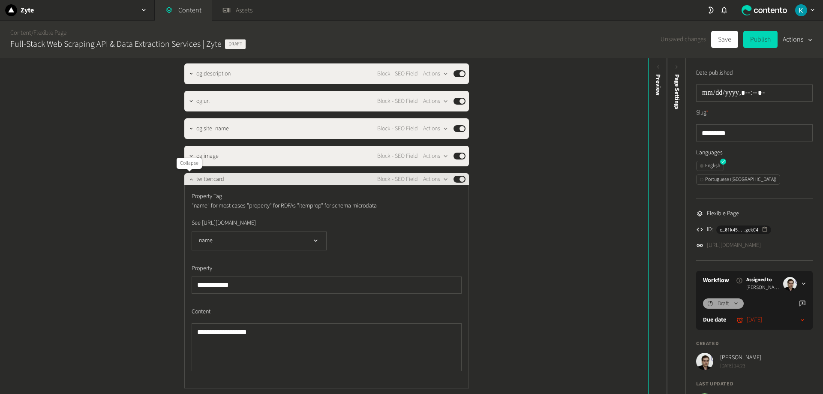
click at [188, 179] on icon "button" at bounding box center [191, 179] width 6 height 6
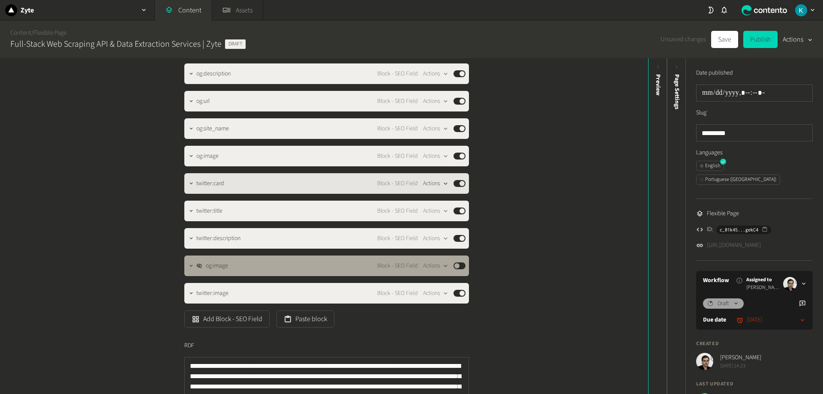
click at [434, 183] on button "Actions" at bounding box center [435, 183] width 25 height 10
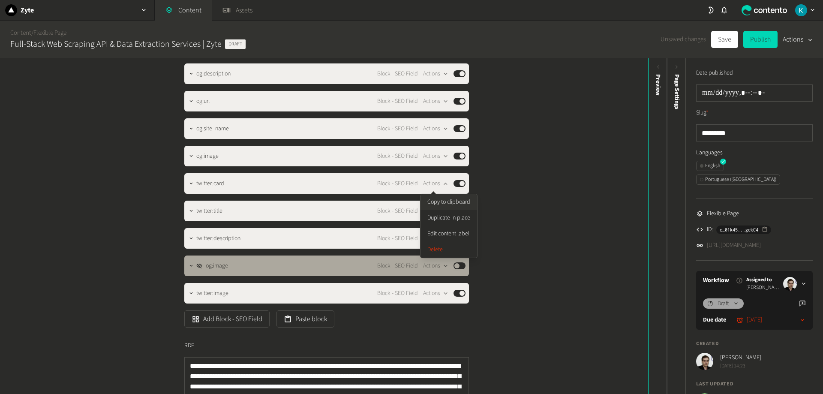
click at [457, 202] on button "Copy to clipboard" at bounding box center [449, 202] width 57 height 16
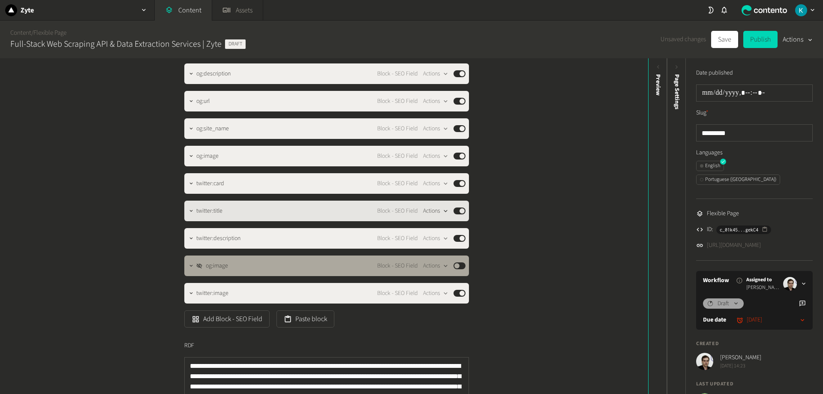
click at [437, 213] on button "Actions" at bounding box center [435, 211] width 25 height 10
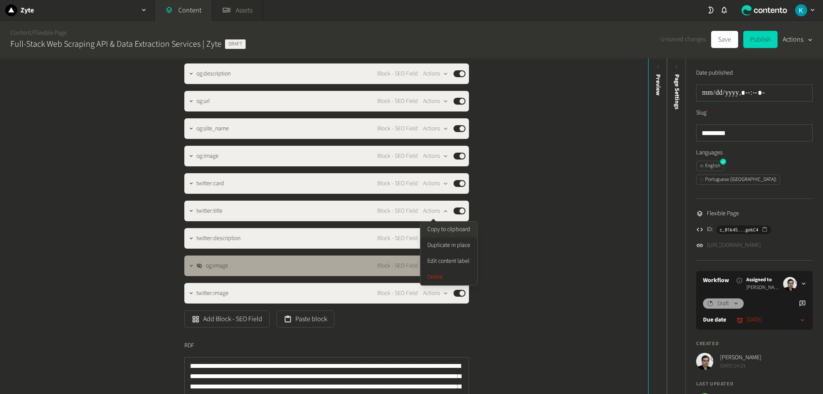
click at [453, 229] on button "Copy to clipboard" at bounding box center [449, 230] width 57 height 16
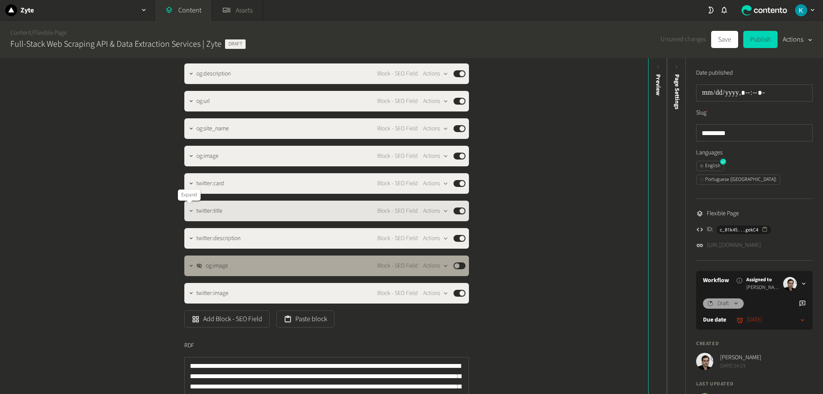
click at [188, 208] on icon "button" at bounding box center [191, 211] width 6 height 6
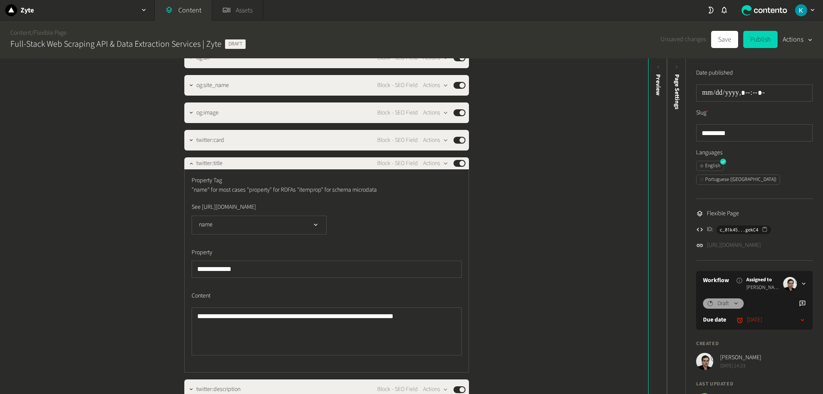
scroll to position [1029, 0]
click at [188, 166] on icon "button" at bounding box center [191, 164] width 6 height 6
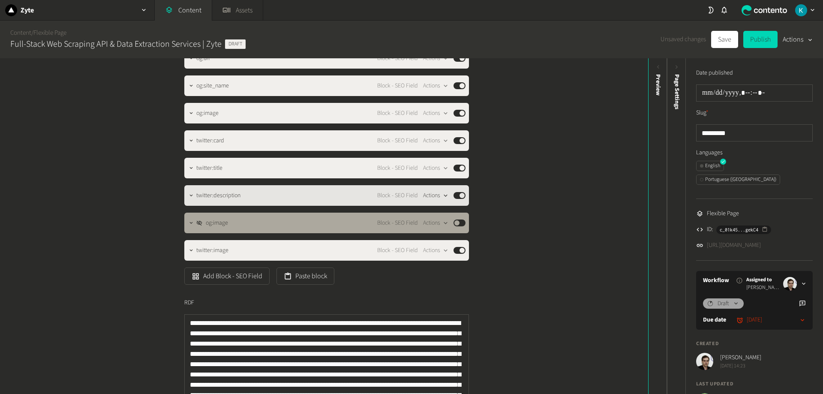
click at [443, 194] on icon "button" at bounding box center [445, 195] width 7 height 7
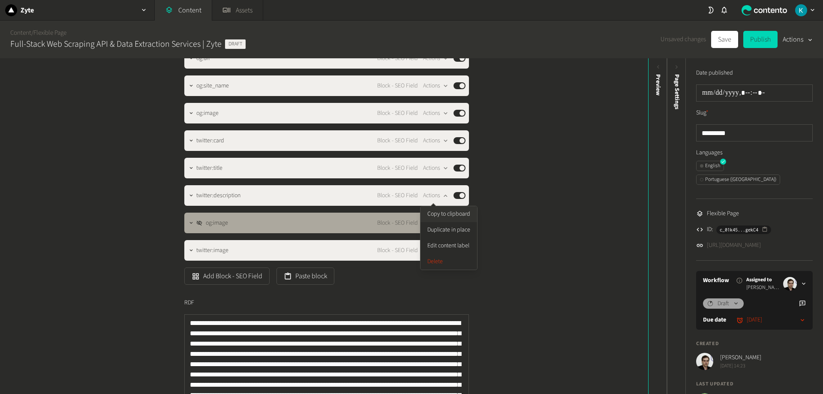
click at [451, 213] on button "Copy to clipboard" at bounding box center [449, 214] width 57 height 16
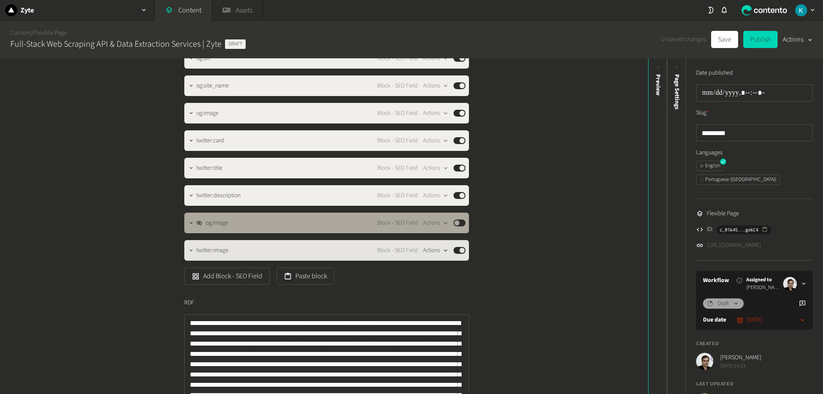
click at [437, 249] on button "Actions" at bounding box center [435, 250] width 25 height 10
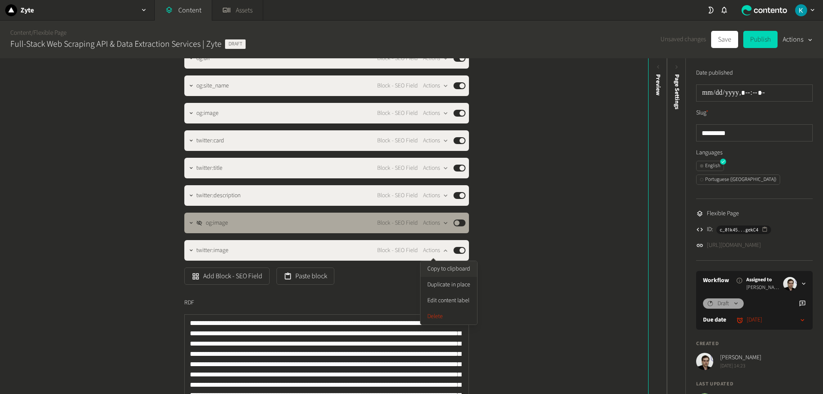
click at [440, 268] on button "Copy to clipboard" at bounding box center [449, 269] width 57 height 16
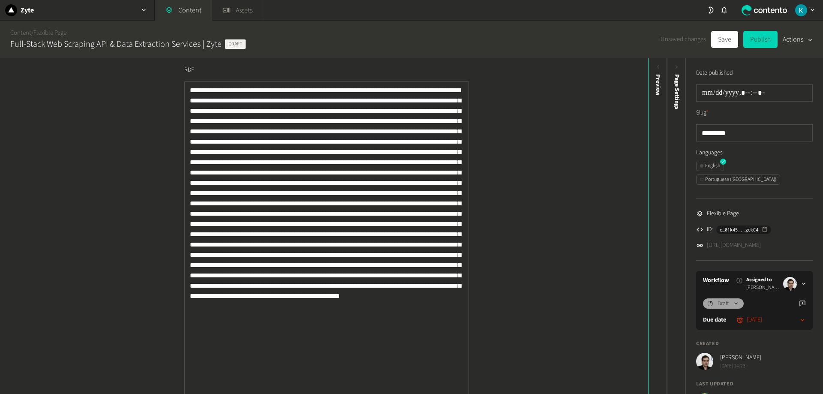
scroll to position [1278, 0]
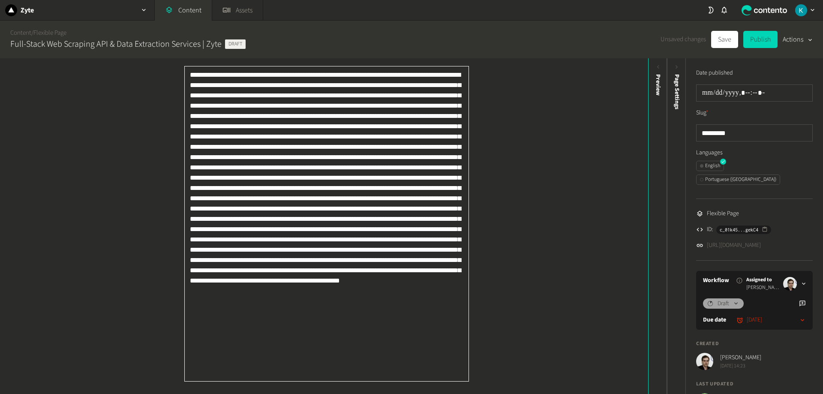
drag, startPoint x: 220, startPoint y: 216, endPoint x: 262, endPoint y: 221, distance: 41.5
click at [262, 221] on textarea "RDF" at bounding box center [326, 224] width 285 height 316
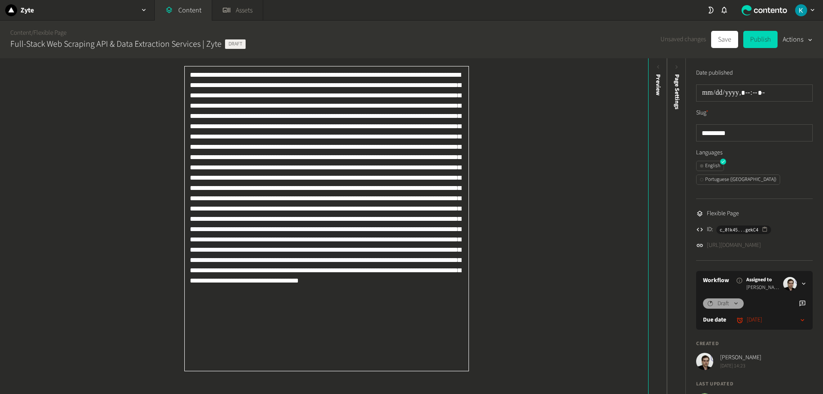
drag, startPoint x: 366, startPoint y: 168, endPoint x: 202, endPoint y: 179, distance: 164.2
click at [202, 179] on textarea "RDF" at bounding box center [326, 218] width 285 height 305
drag, startPoint x: 428, startPoint y: 116, endPoint x: 199, endPoint y: 128, distance: 229.3
click at [199, 128] on textarea "RDF" at bounding box center [326, 213] width 285 height 295
type textarea "**********"
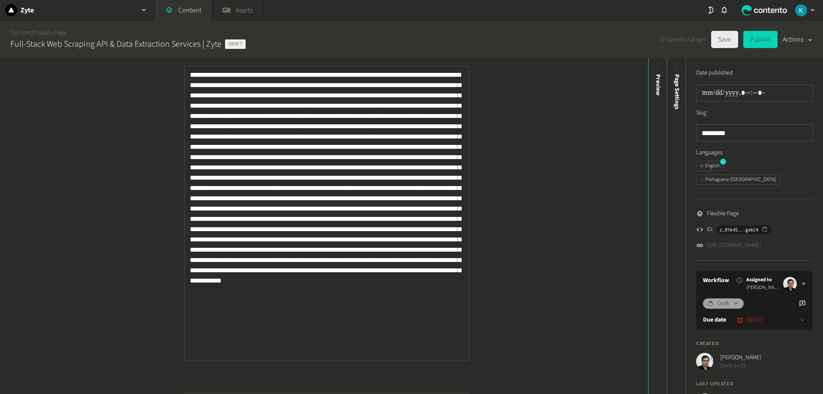
click at [716, 39] on button "Save" at bounding box center [725, 39] width 27 height 17
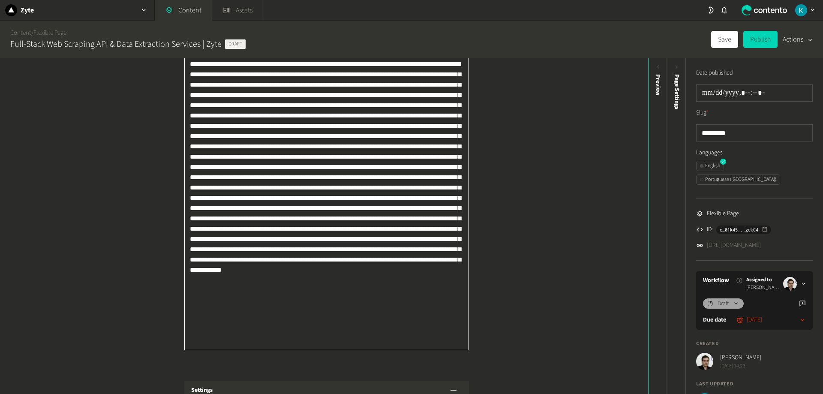
scroll to position [1406, 0]
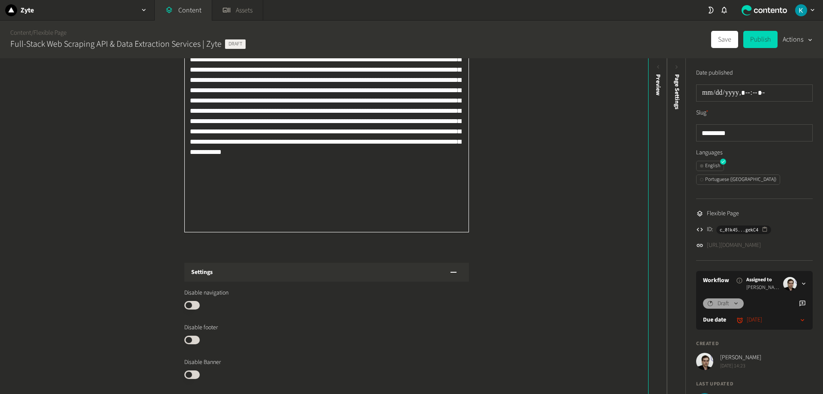
drag, startPoint x: 186, startPoint y: 160, endPoint x: 387, endPoint y: 225, distance: 211.5
click at [387, 225] on textarea "RDF" at bounding box center [326, 84] width 285 height 295
click at [534, 188] on div "**********" at bounding box center [324, 226] width 648 height 336
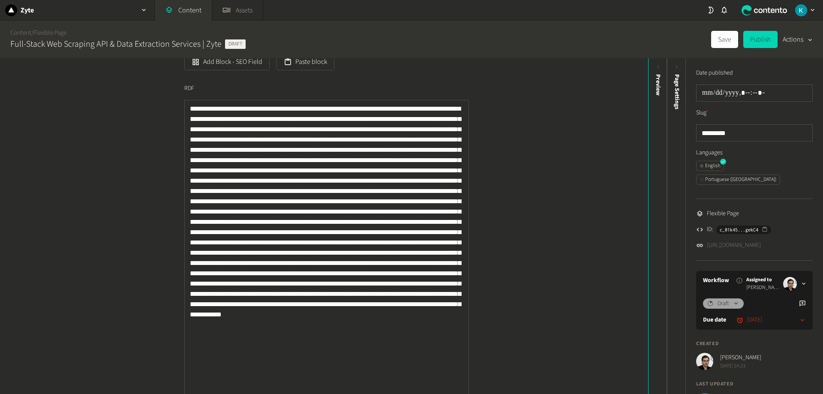
scroll to position [1267, 0]
